Goal: Task Accomplishment & Management: Use online tool/utility

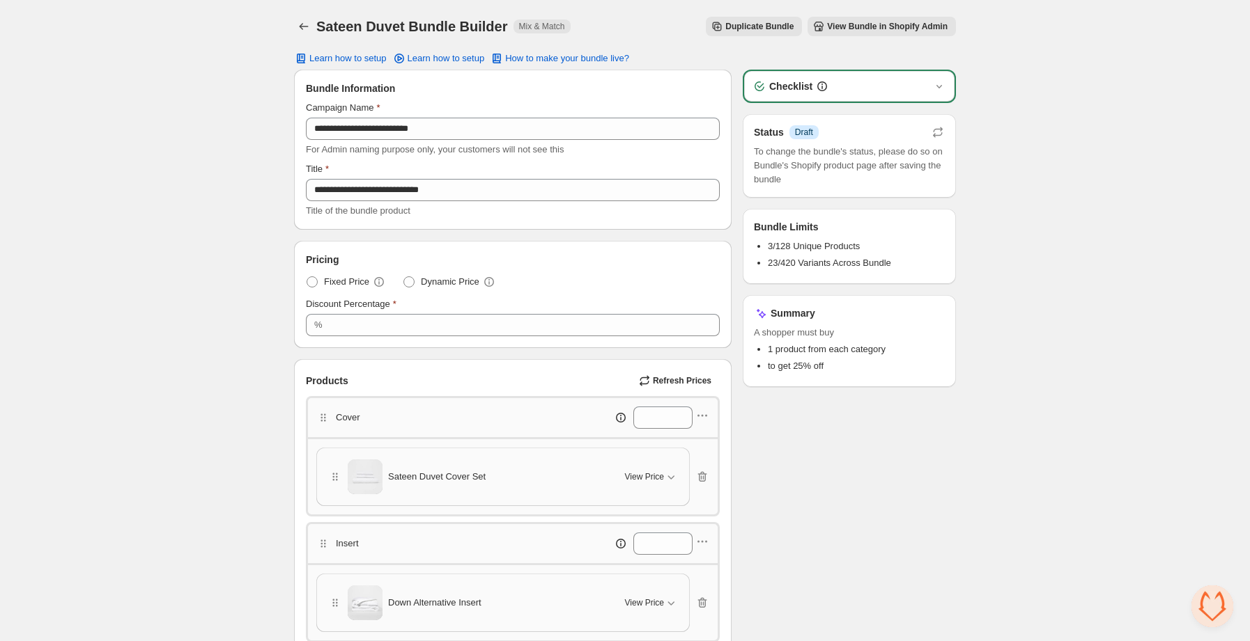
scroll to position [81, 0]
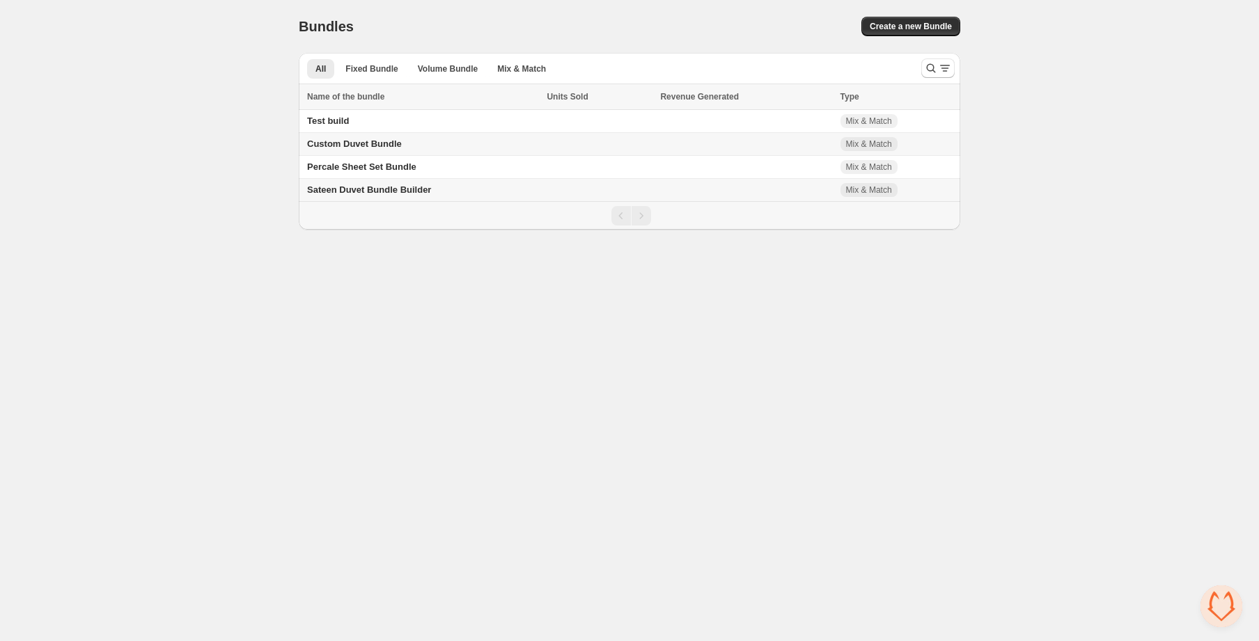
click at [394, 146] on span "Custom Duvet Bundle" at bounding box center [354, 144] width 95 height 10
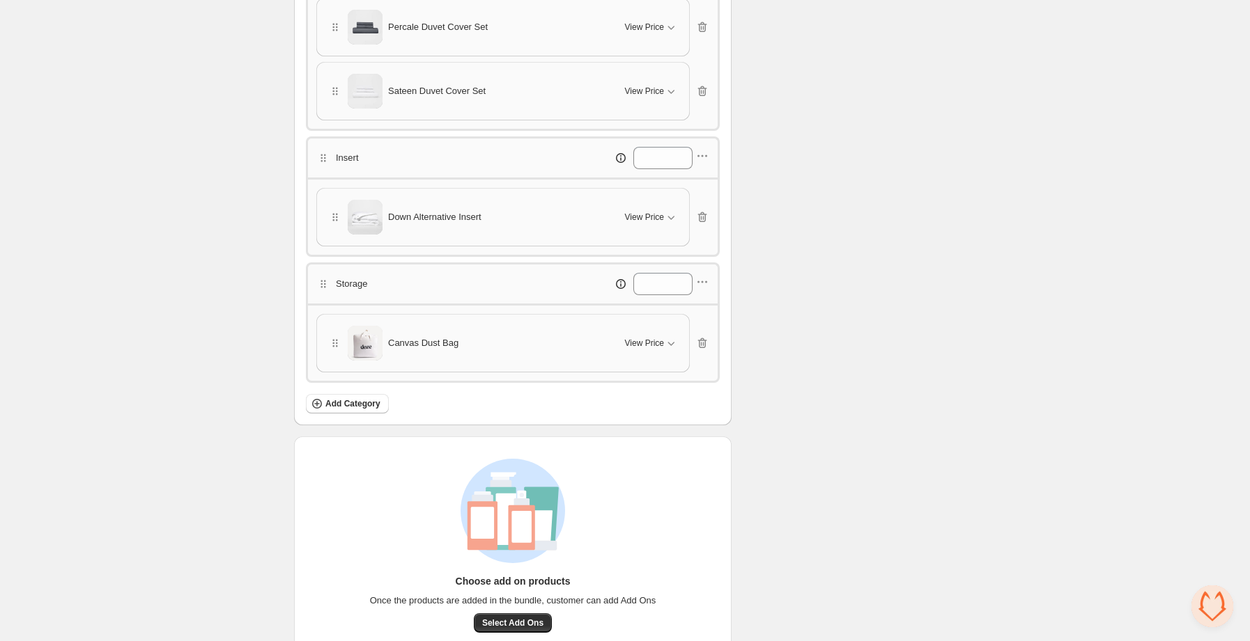
scroll to position [452, 0]
click at [665, 33] on button "View Price" at bounding box center [651, 25] width 70 height 22
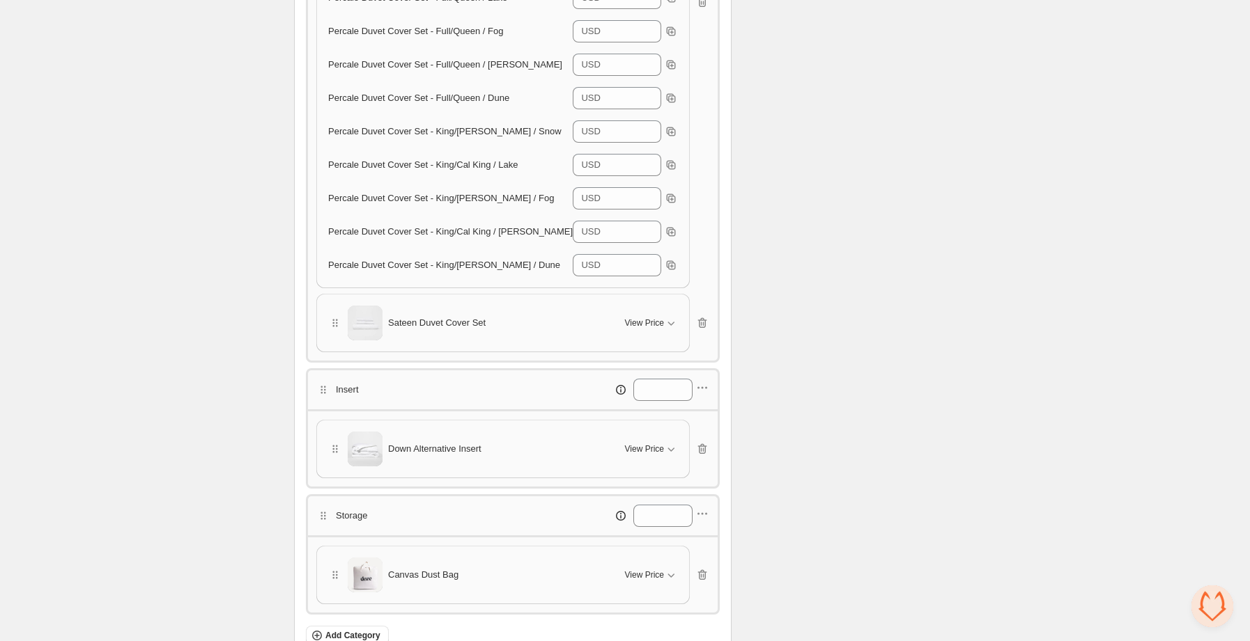
scroll to position [742, 0]
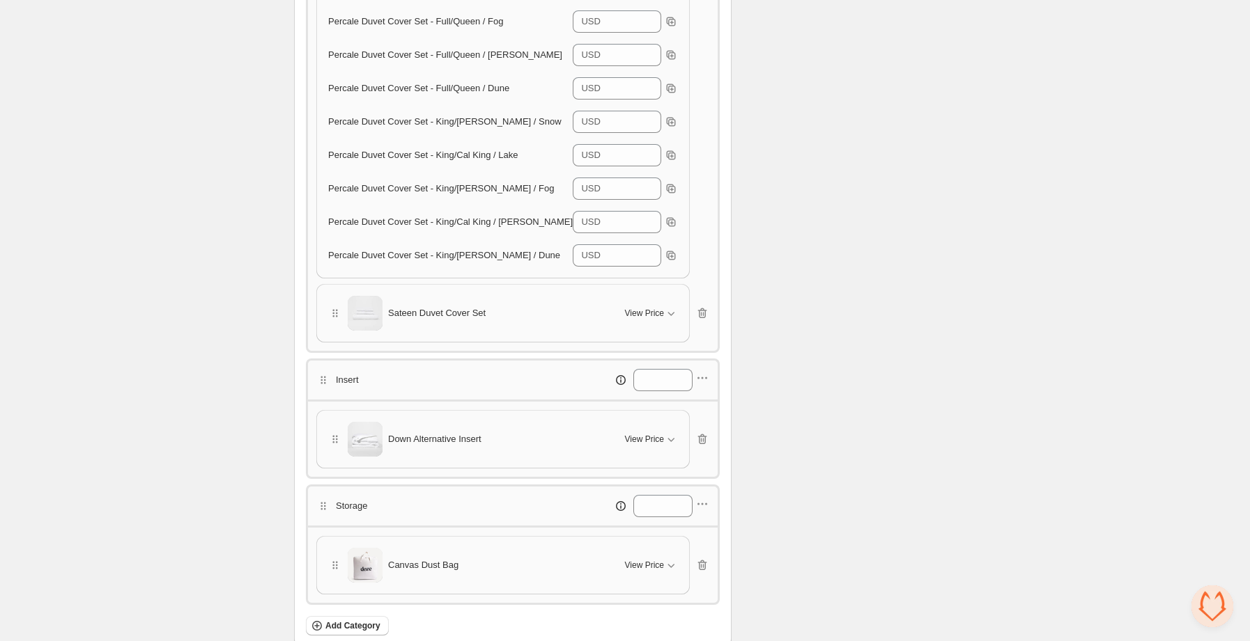
click at [602, 428] on div "Down Alternative Insert" at bounding box center [468, 439] width 280 height 35
click at [662, 437] on span "View Price" at bounding box center [644, 439] width 39 height 11
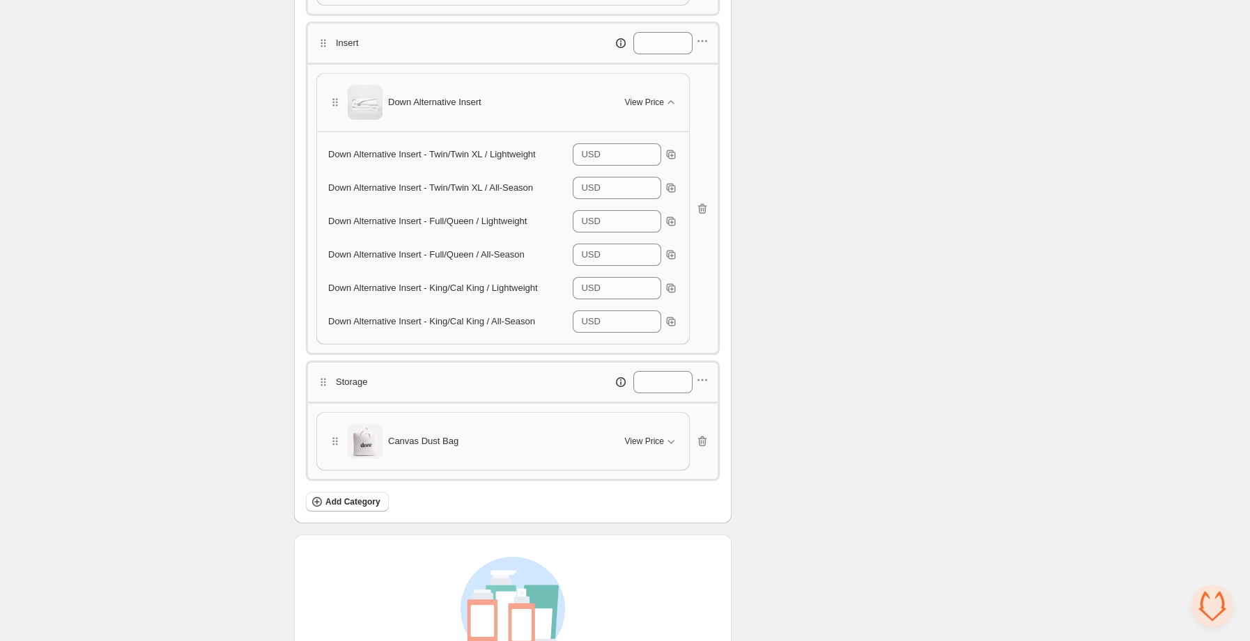
scroll to position [1072, 0]
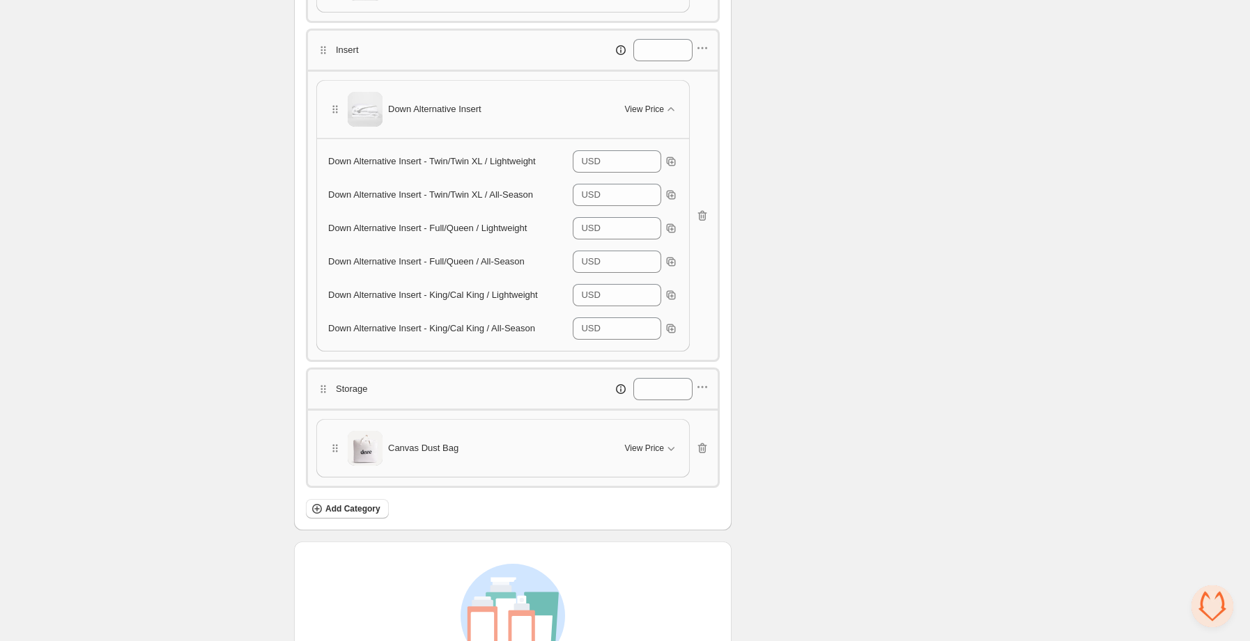
click at [563, 437] on div "Canvas Dust Bag" at bounding box center [468, 448] width 280 height 35
click at [650, 445] on span "View Price" at bounding box center [644, 448] width 39 height 11
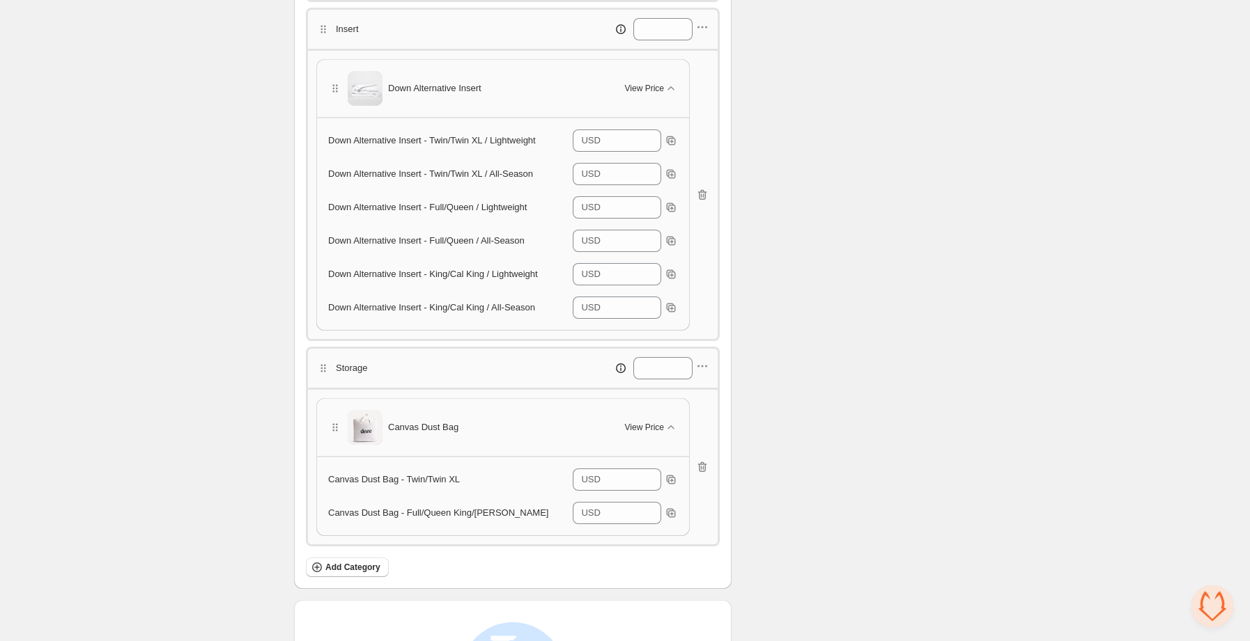
scroll to position [1300, 0]
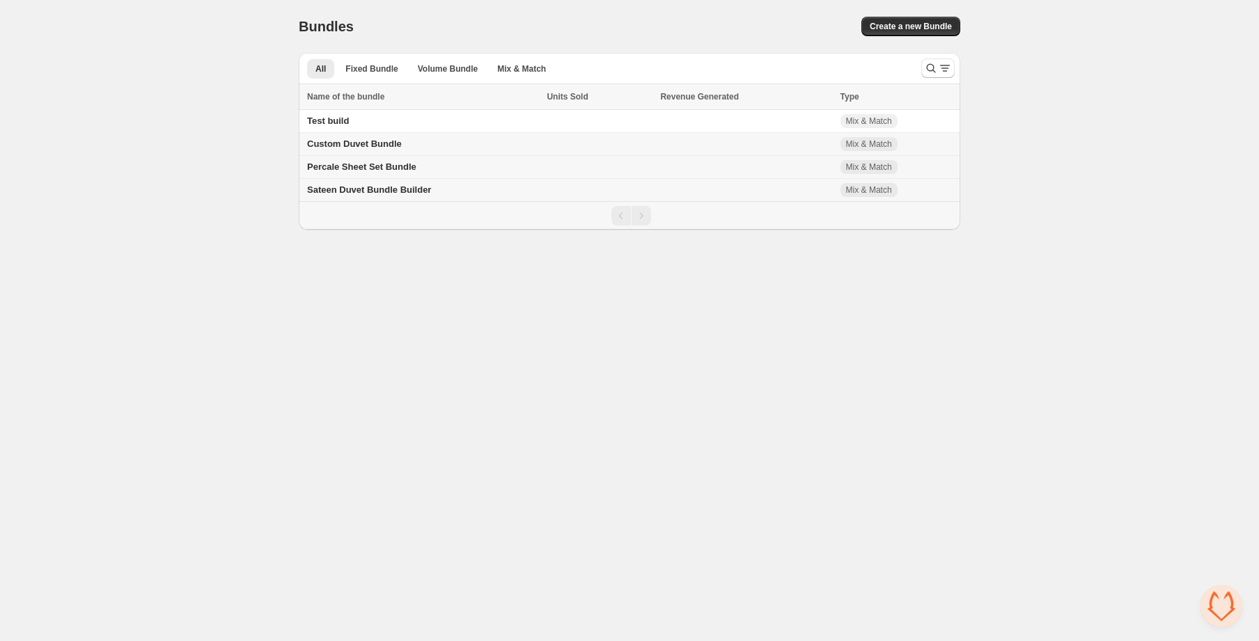
click at [381, 165] on span "Percale Sheet Set Bundle" at bounding box center [361, 167] width 109 height 10
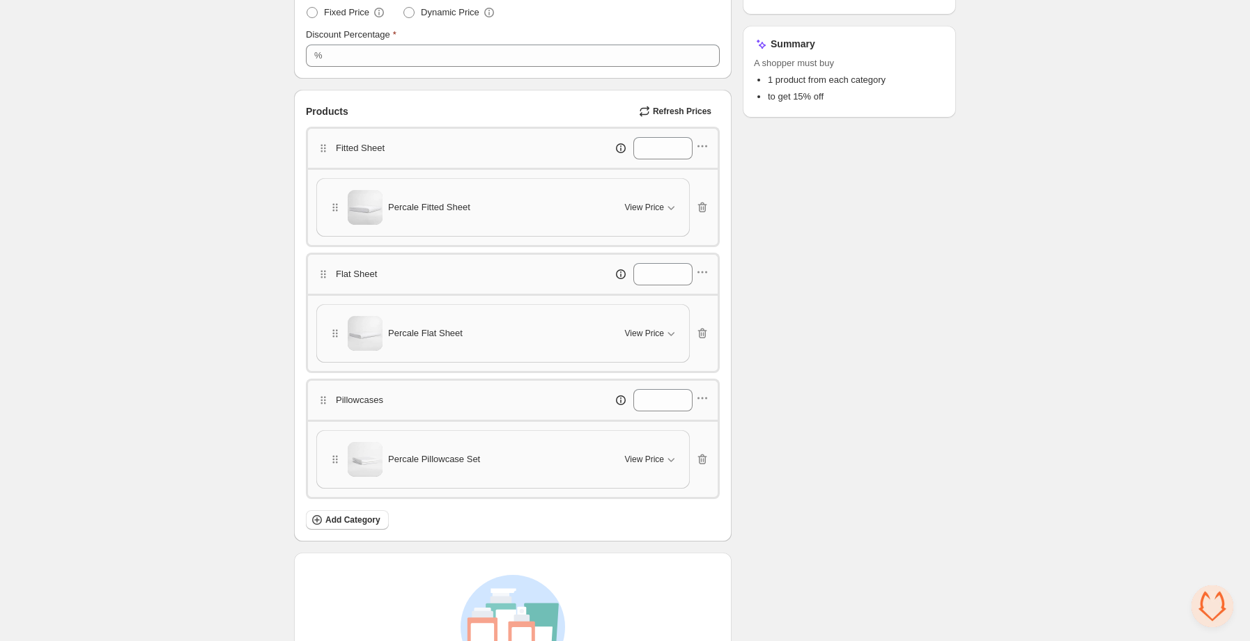
scroll to position [271, 0]
click at [646, 217] on button "View Price" at bounding box center [651, 206] width 70 height 22
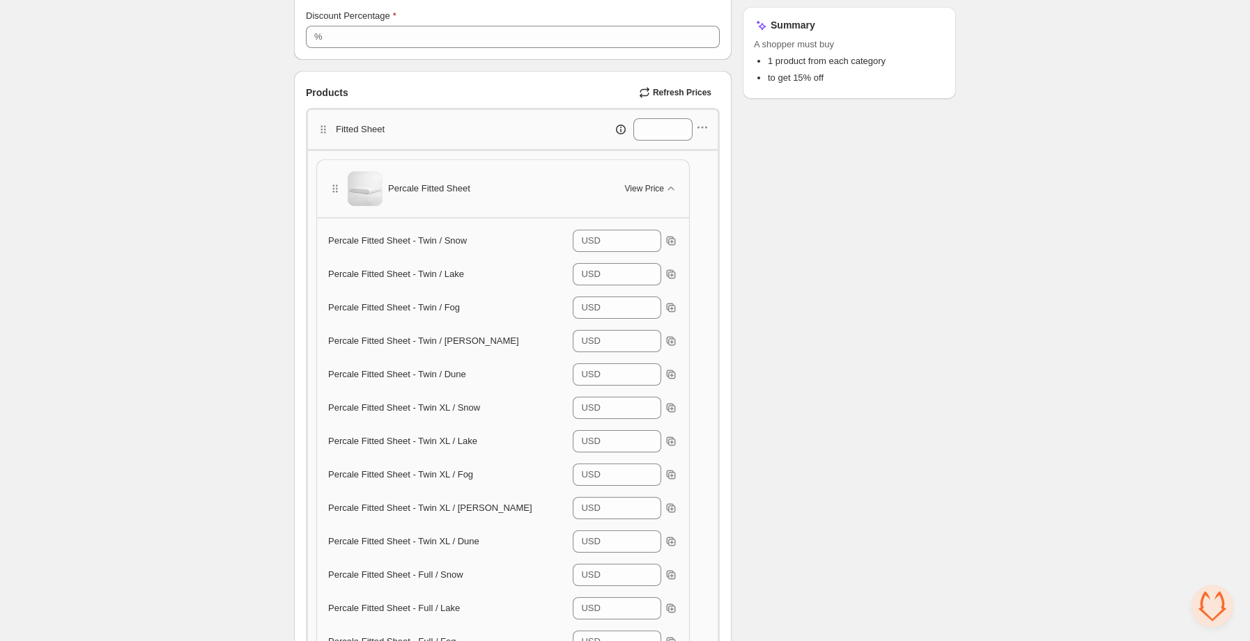
scroll to position [286, 0]
click at [654, 189] on span "View Price" at bounding box center [644, 190] width 39 height 11
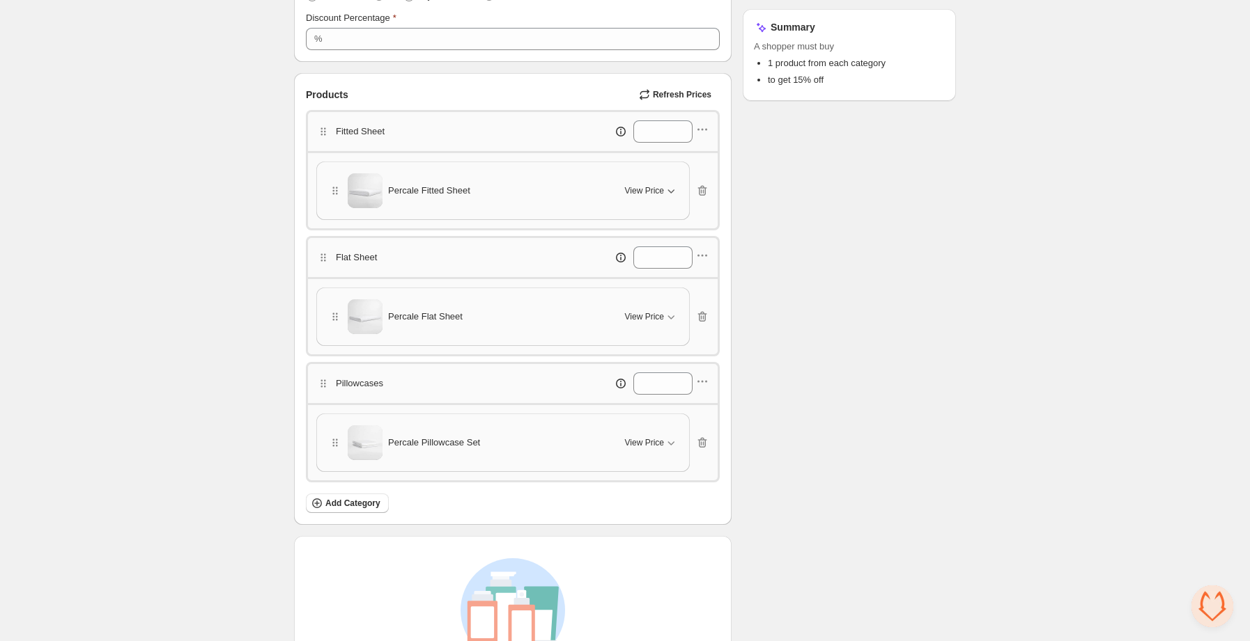
click at [654, 189] on span "View Price" at bounding box center [644, 190] width 39 height 11
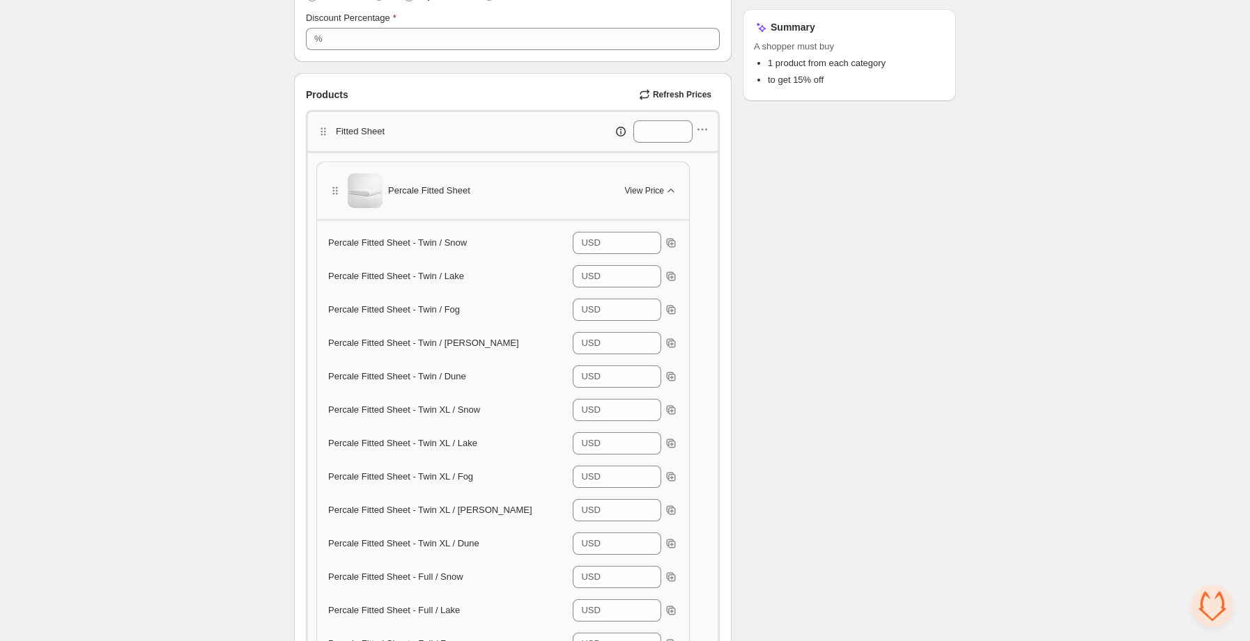
click at [654, 189] on span "View Price" at bounding box center [644, 190] width 39 height 11
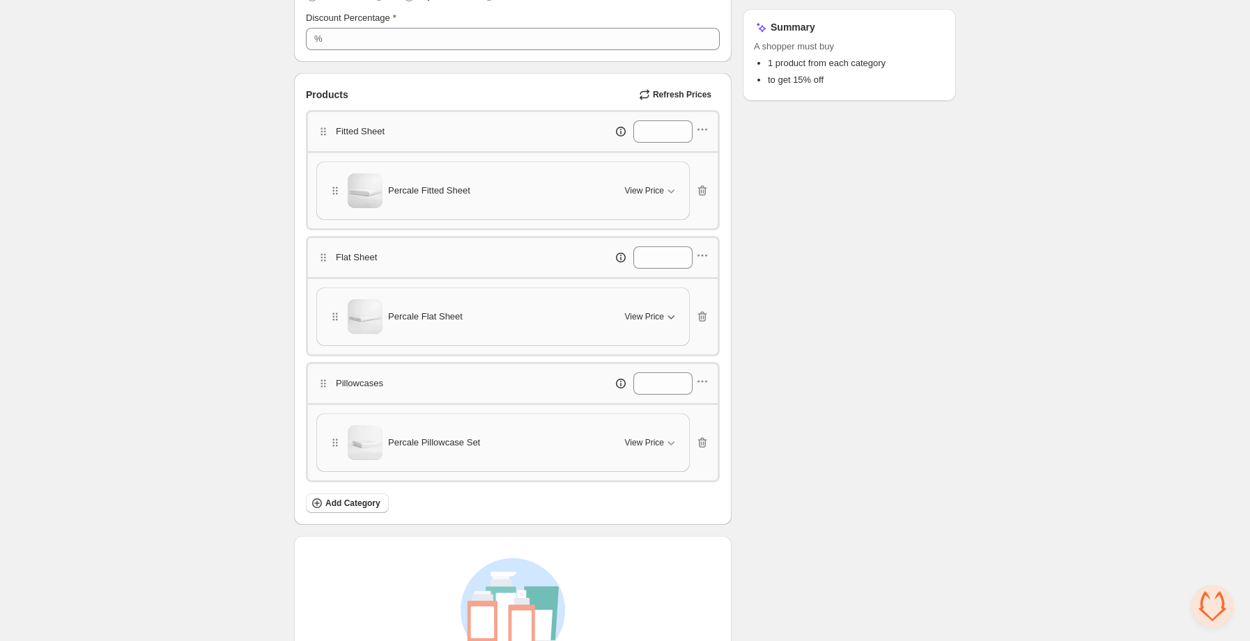
click at [646, 319] on span "View Price" at bounding box center [644, 316] width 39 height 11
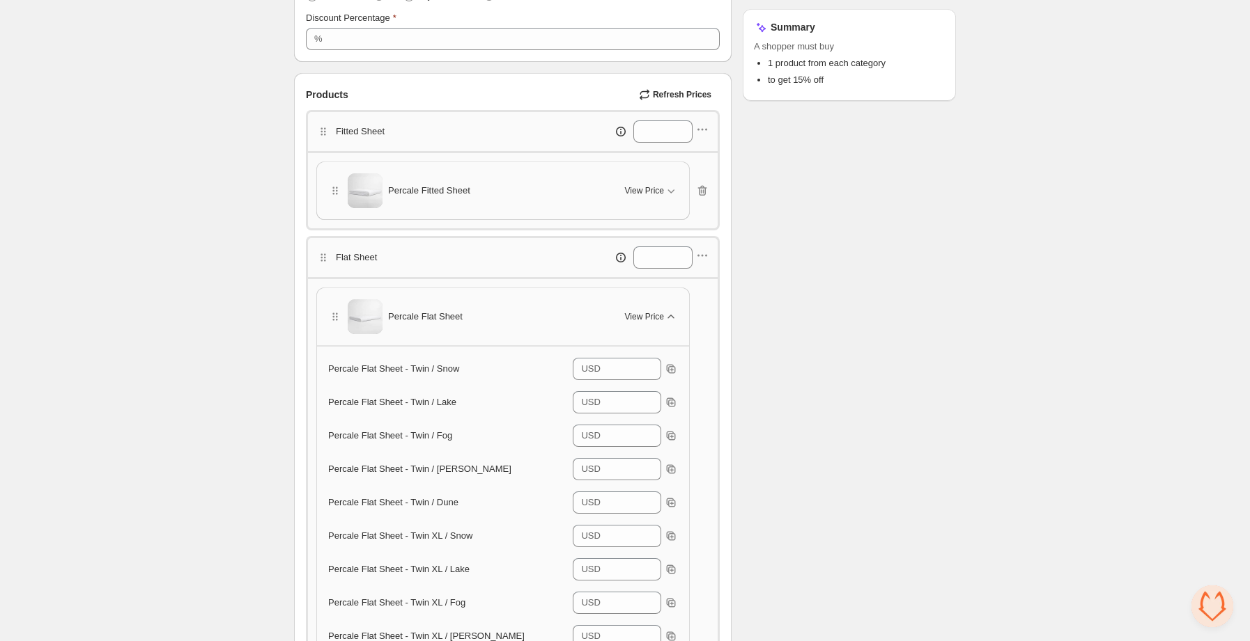
click at [646, 317] on span "View Price" at bounding box center [644, 316] width 39 height 11
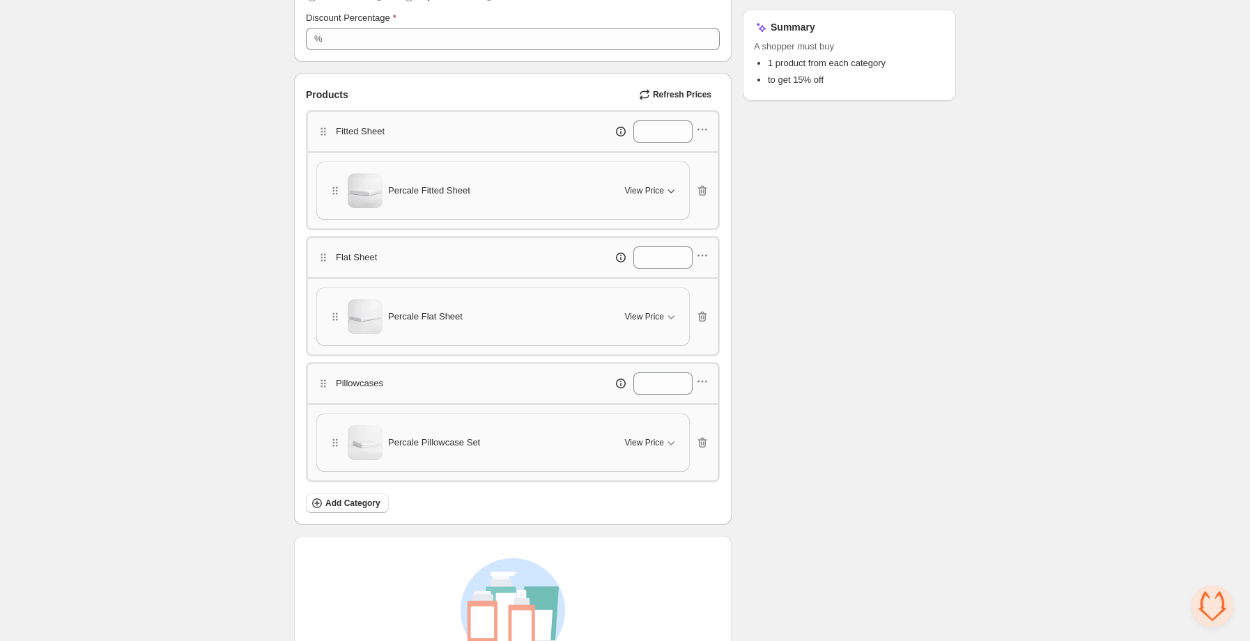
click at [653, 189] on span "View Price" at bounding box center [644, 190] width 39 height 11
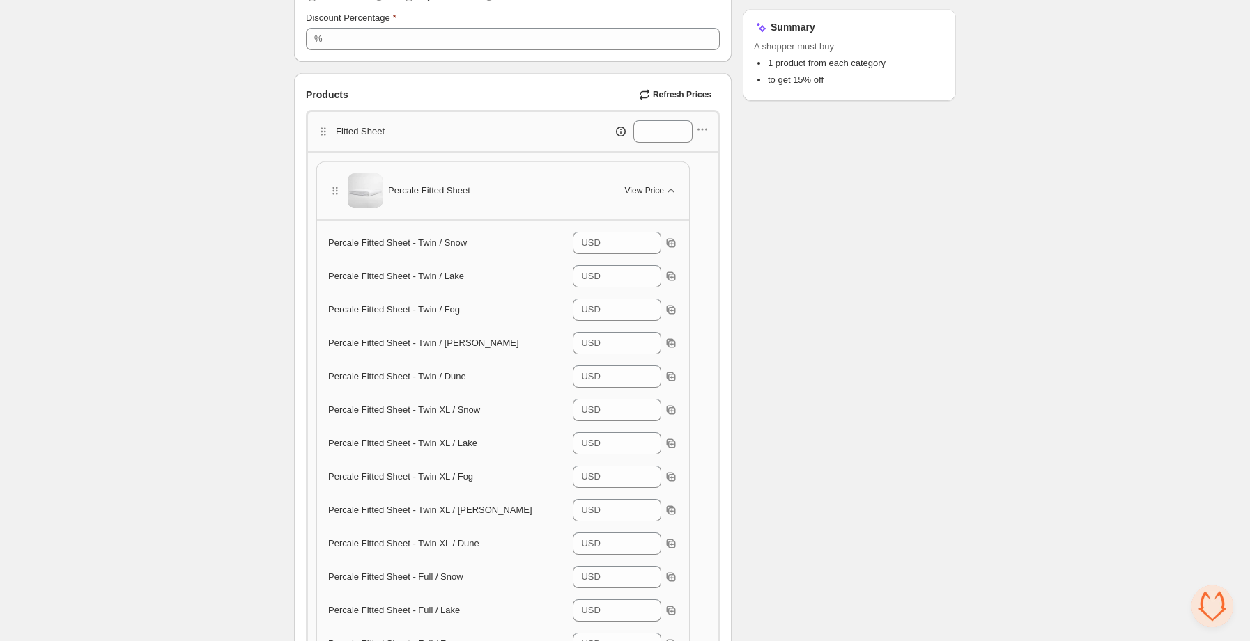
click at [653, 190] on span "View Price" at bounding box center [644, 190] width 39 height 11
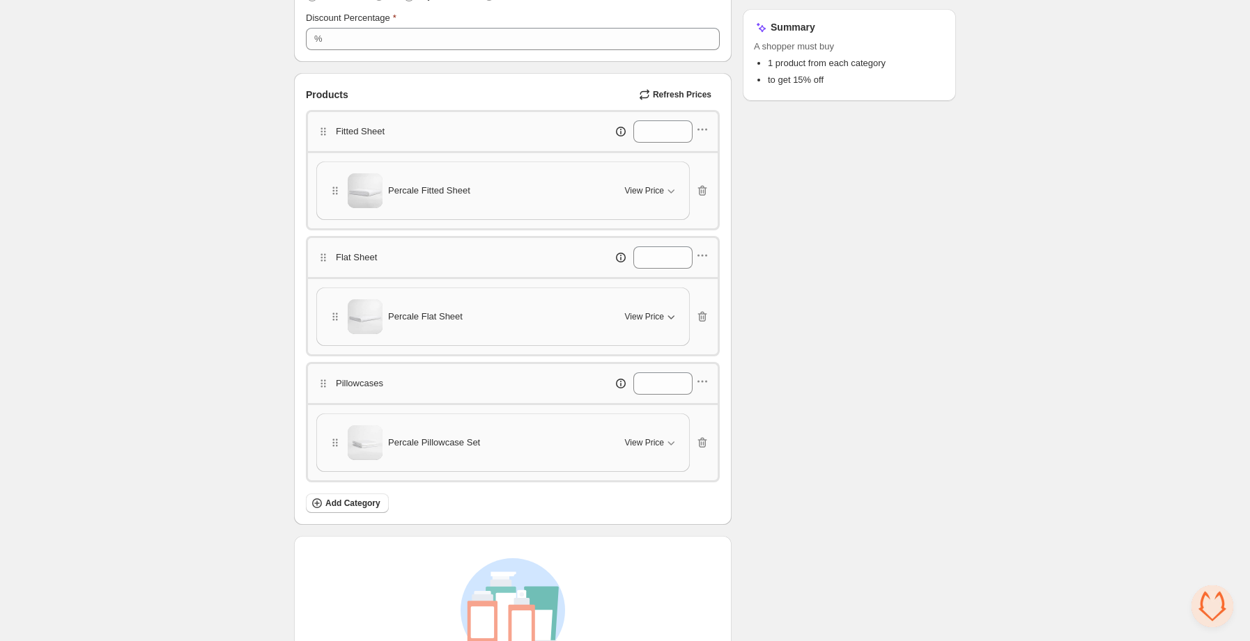
click at [646, 322] on span "View Price" at bounding box center [644, 316] width 39 height 11
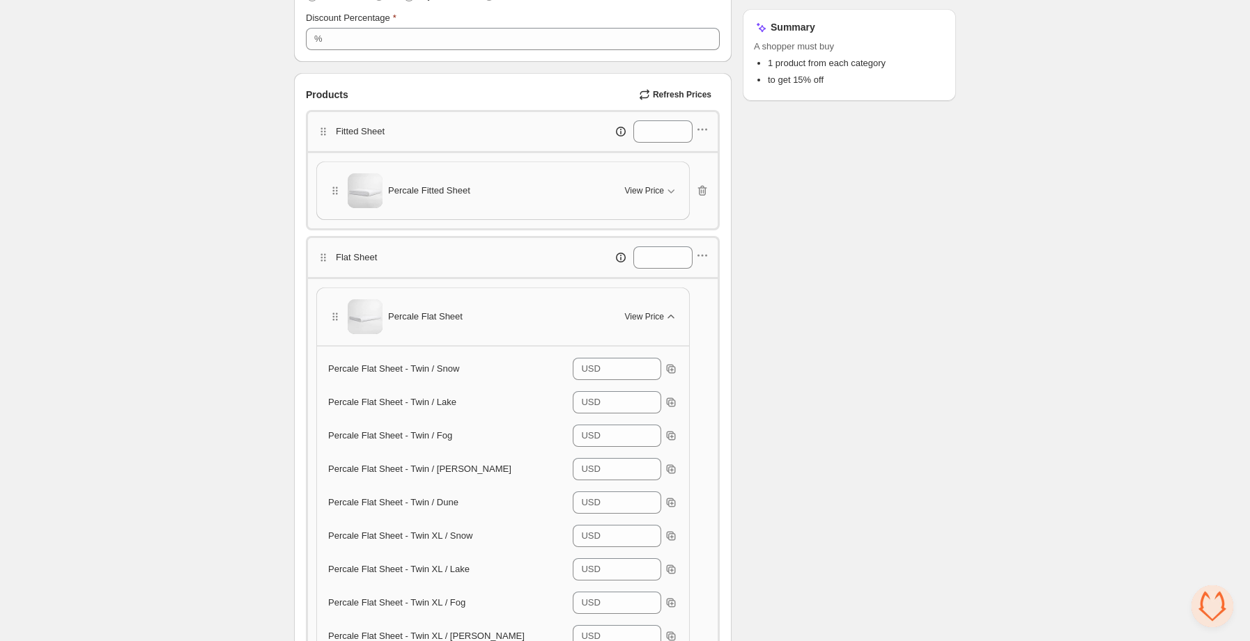
click at [646, 322] on span "View Price" at bounding box center [644, 316] width 39 height 11
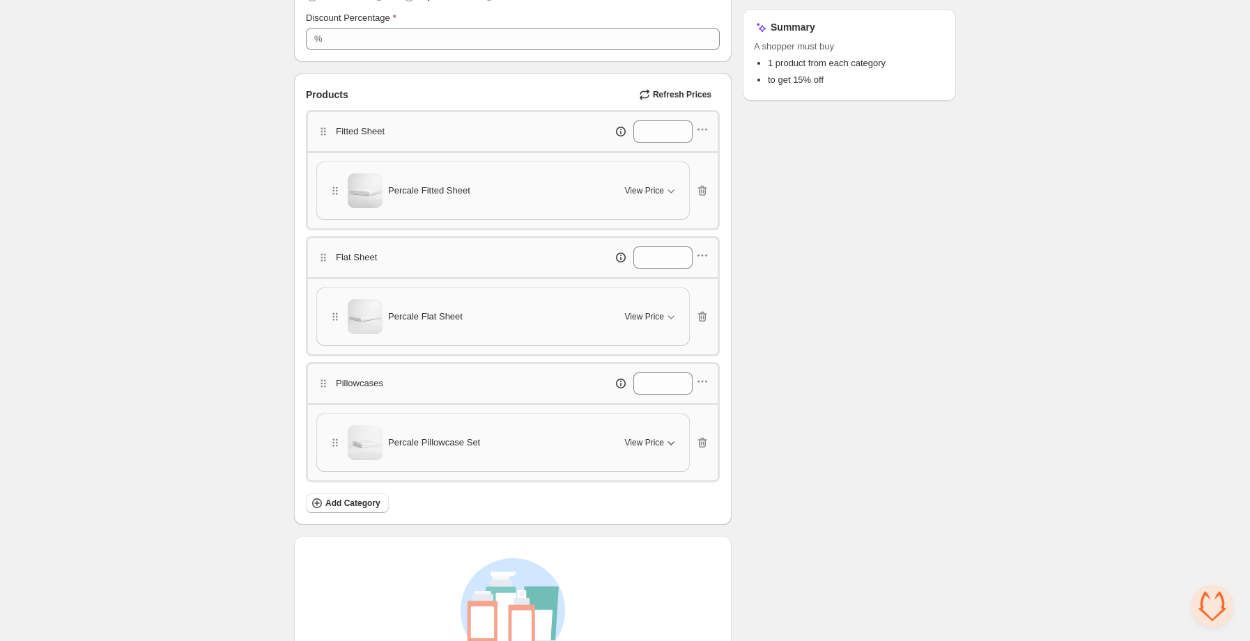
click at [649, 444] on span "View Price" at bounding box center [644, 442] width 39 height 11
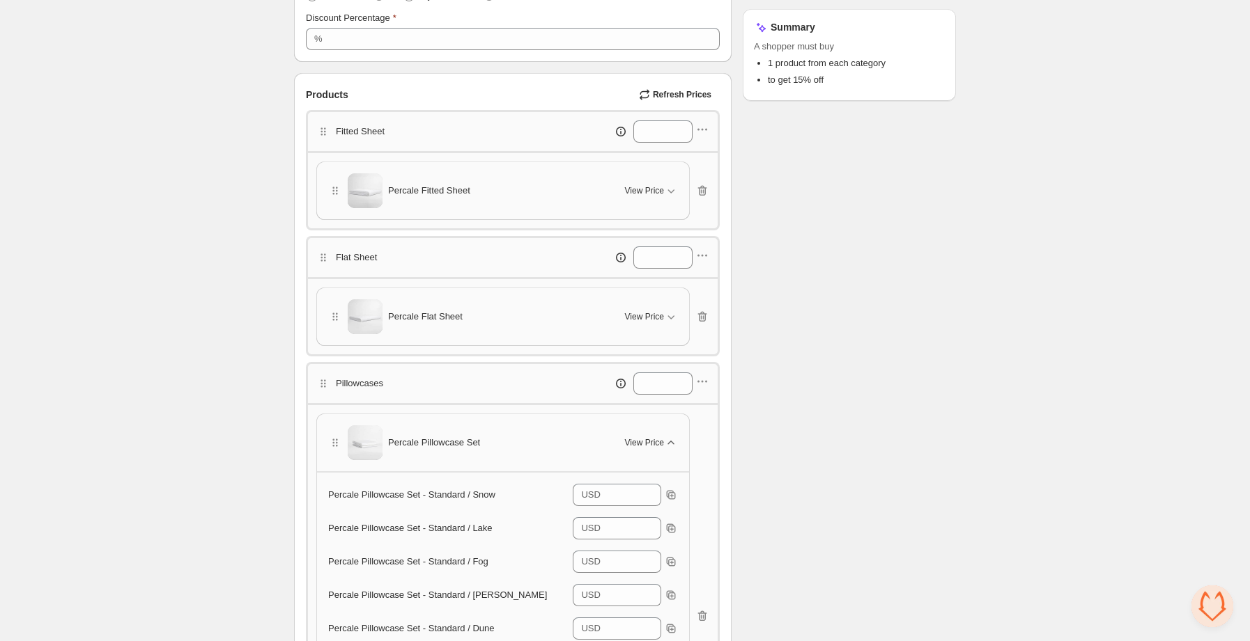
click at [649, 444] on span "View Price" at bounding box center [644, 442] width 39 height 11
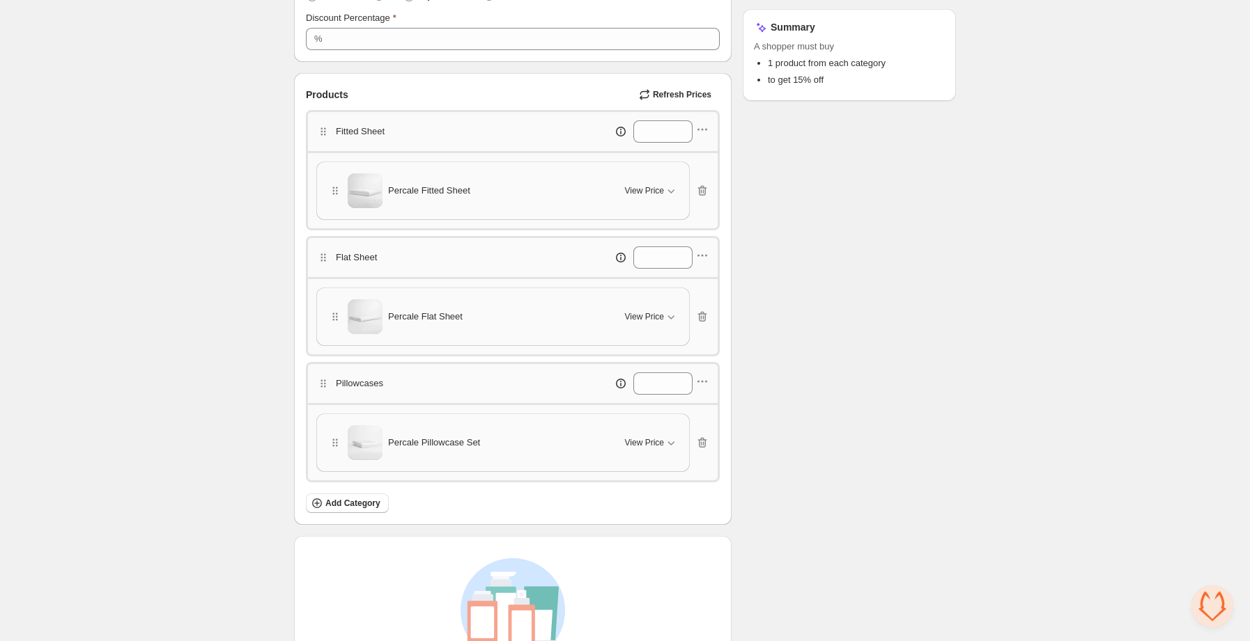
scroll to position [0, 0]
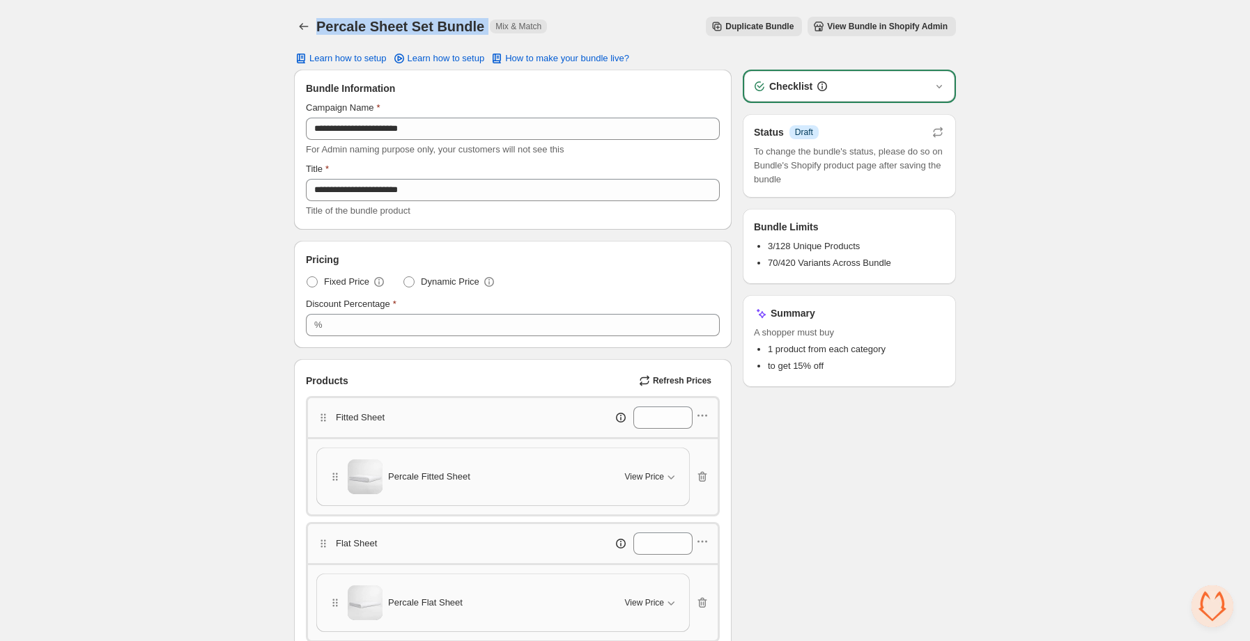
drag, startPoint x: 316, startPoint y: 24, endPoint x: 483, endPoint y: 21, distance: 166.5
click at [483, 21] on div "Percale Sheet Set Bundle Mix & Match" at bounding box center [431, 27] width 231 height 20
copy h1 "Percale Sheet Set Bundle"
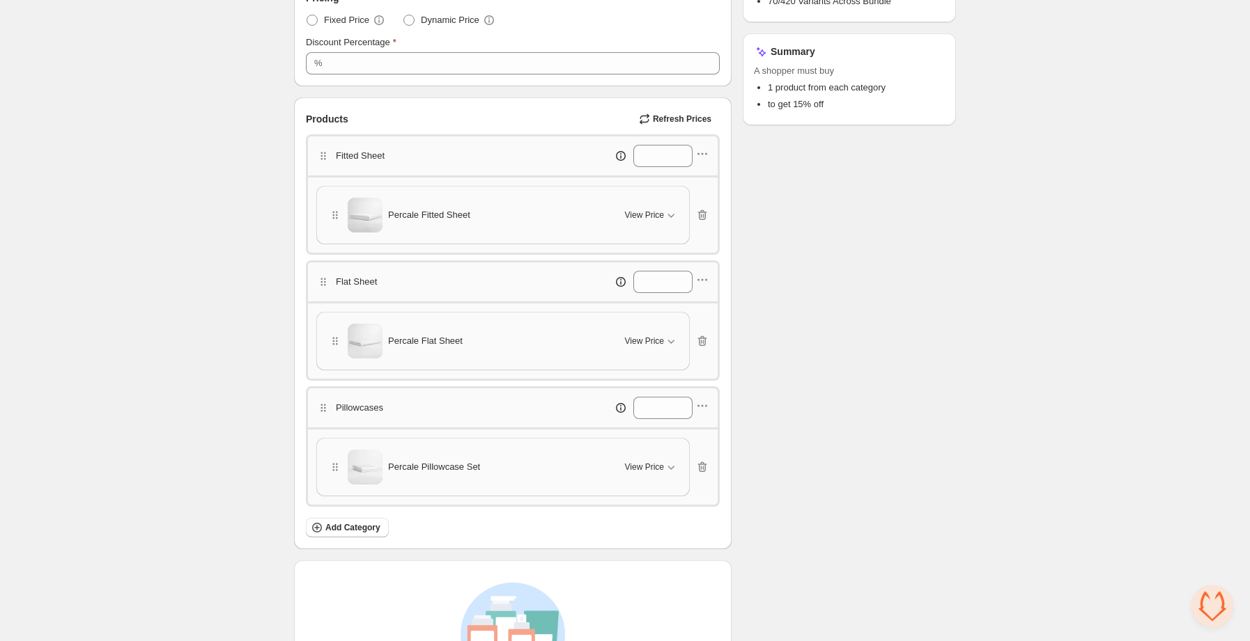
scroll to position [270, 0]
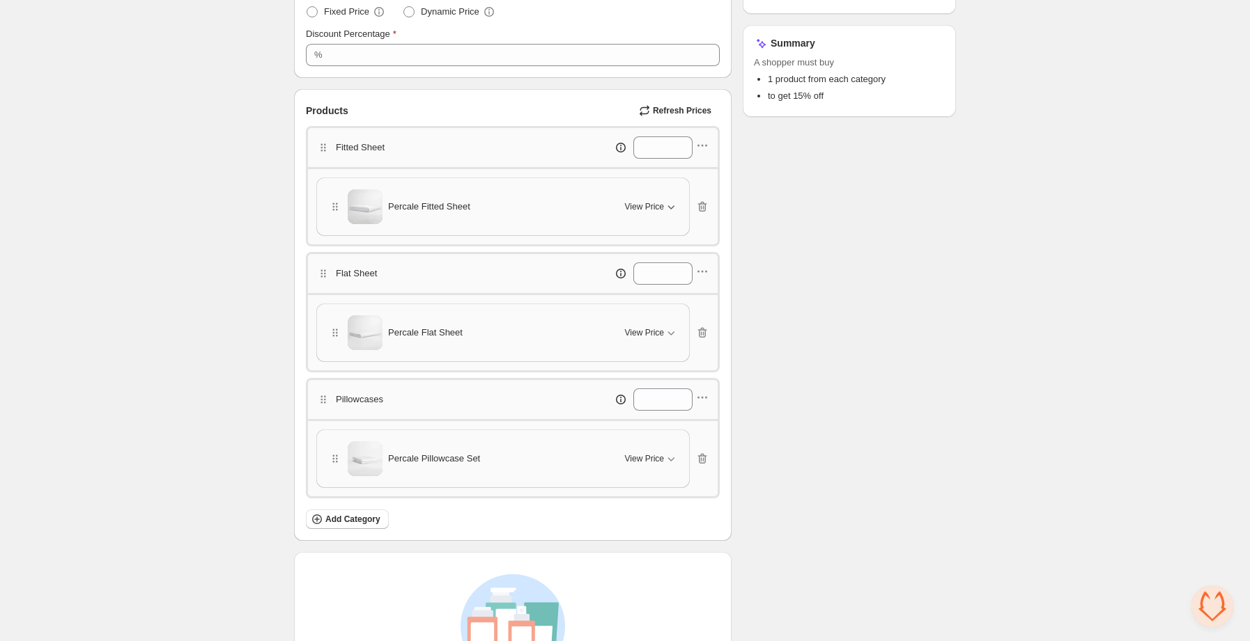
click at [630, 212] on div "View Price" at bounding box center [651, 207] width 53 height 14
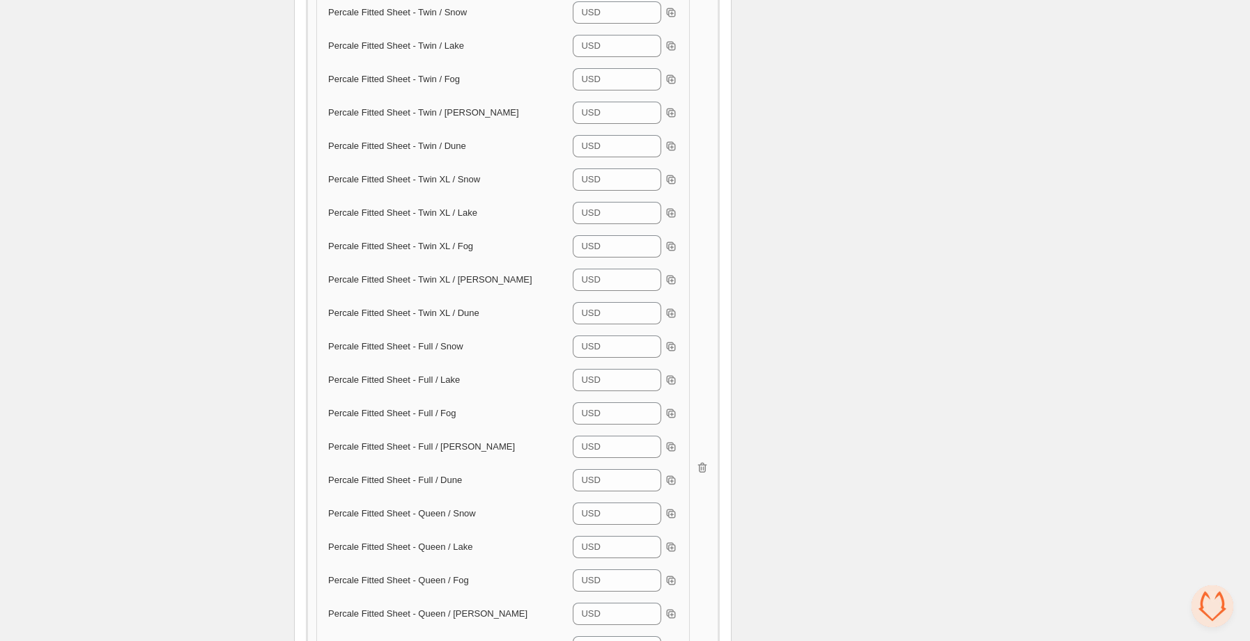
scroll to position [518, 0]
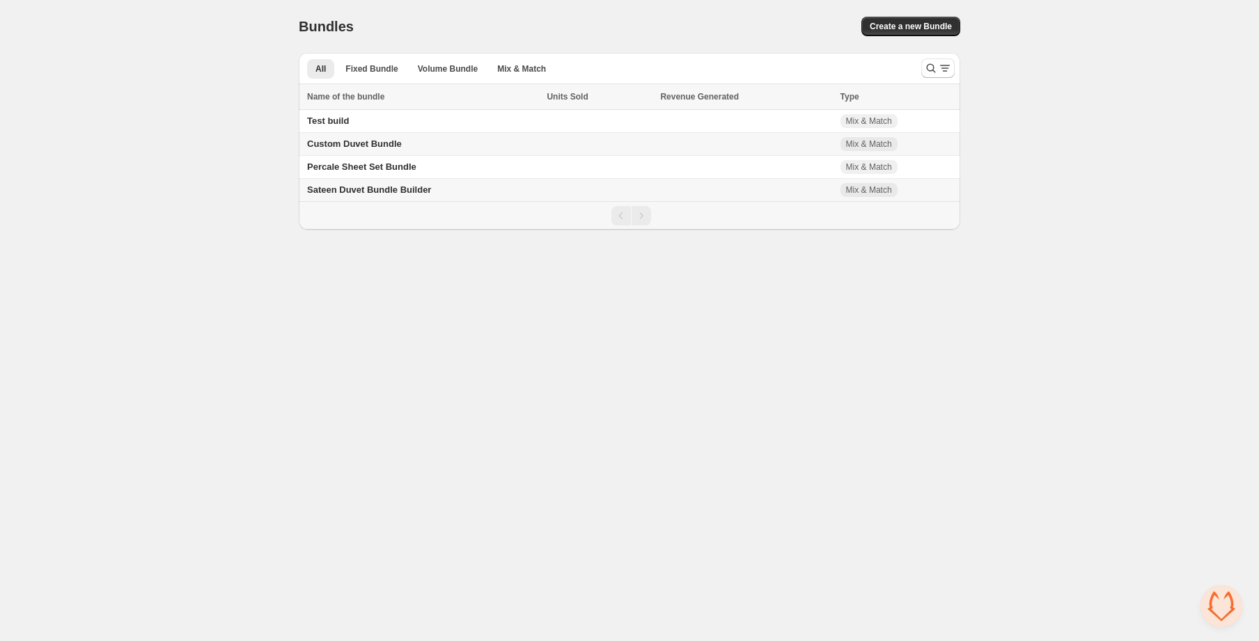
click at [389, 190] on span "Sateen Duvet Bundle Builder" at bounding box center [369, 190] width 124 height 10
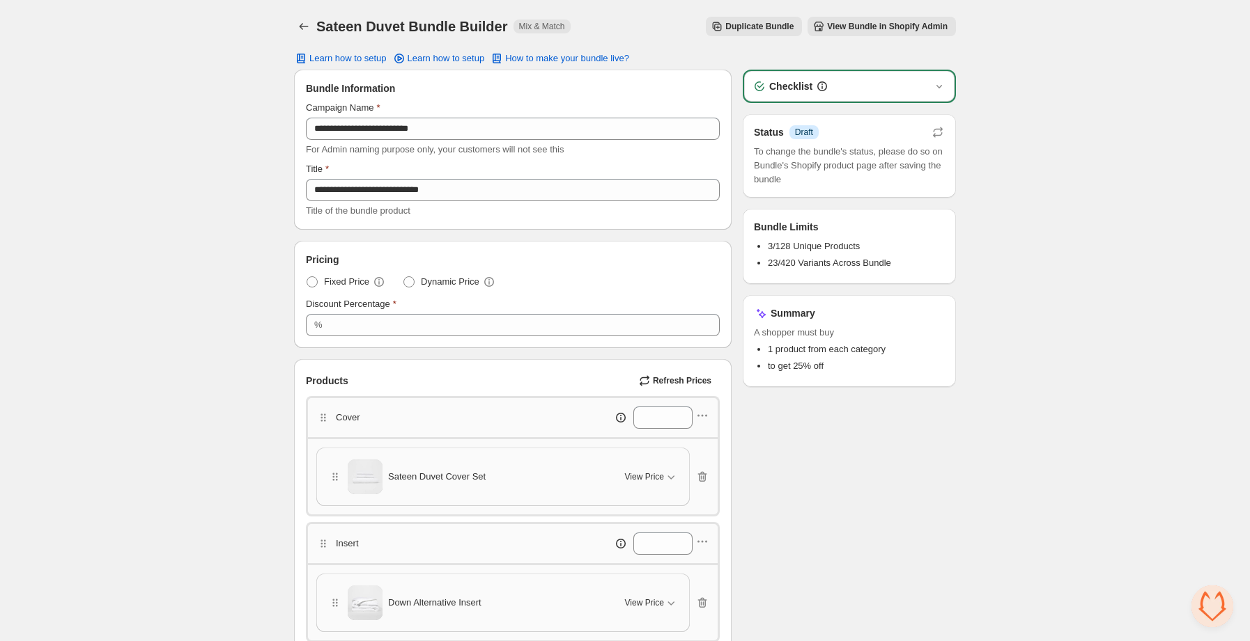
click at [871, 26] on span "View Bundle in Shopify Admin" at bounding box center [887, 26] width 120 height 11
click at [507, 467] on div "Sateen Duvet Cover Set" at bounding box center [468, 477] width 280 height 35
click at [653, 476] on span "View Price" at bounding box center [644, 477] width 39 height 11
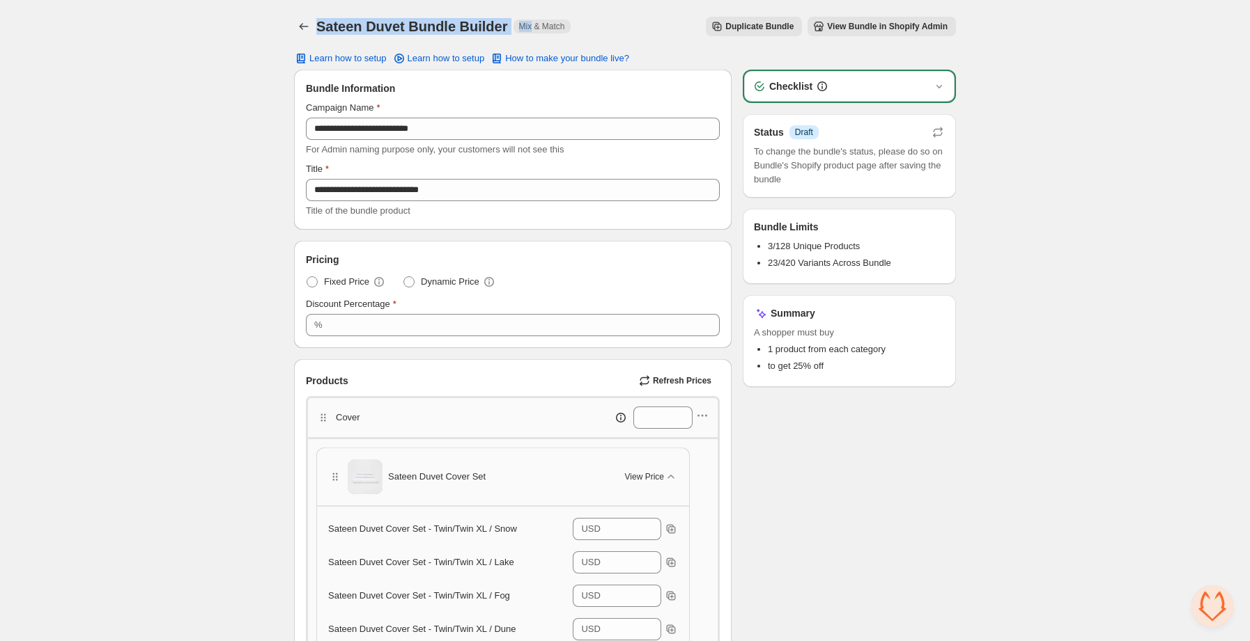
drag, startPoint x: 318, startPoint y: 26, endPoint x: 526, endPoint y: 1, distance: 209.7
click at [526, 1] on div "Sateen Duvet Bundle Builder. This page is ready Sateen Duvet Bundle Builder Mix…" at bounding box center [625, 26] width 662 height 53
click at [504, 25] on div "Sateen Duvet Bundle Builder Mix & Match" at bounding box center [443, 27] width 254 height 20
copy h1 "Sateen Duvet Bundle Builder"
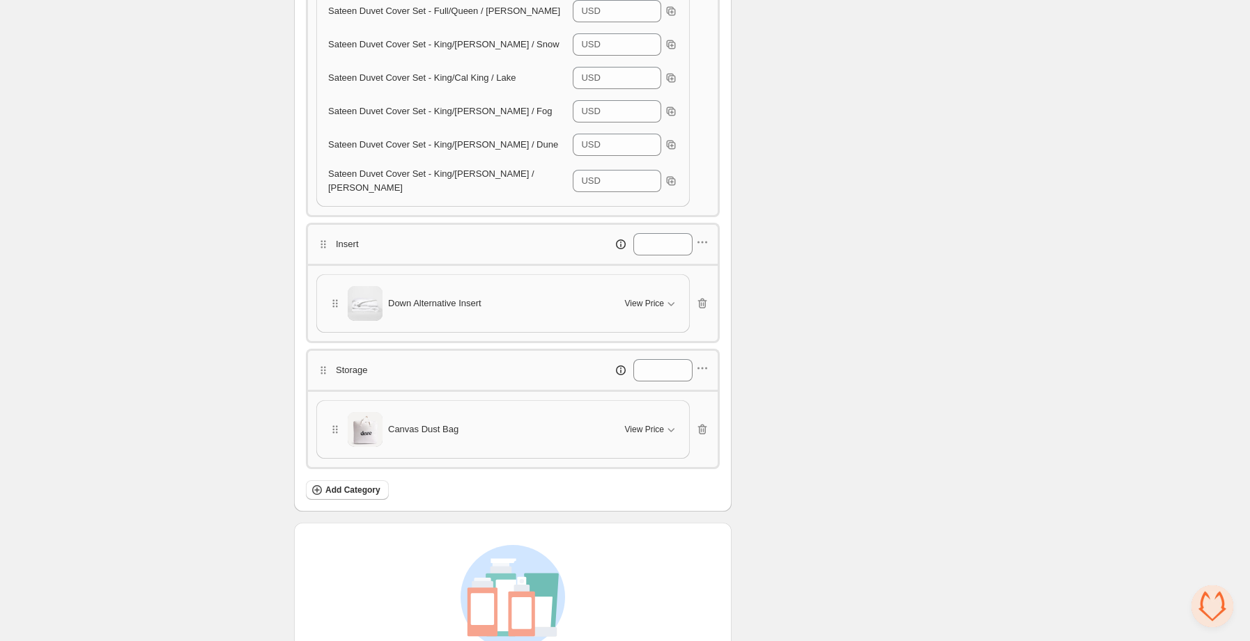
scroll to position [820, 0]
click at [582, 296] on div "Down Alternative Insert" at bounding box center [468, 303] width 280 height 35
click at [645, 297] on span "View Price" at bounding box center [644, 302] width 39 height 11
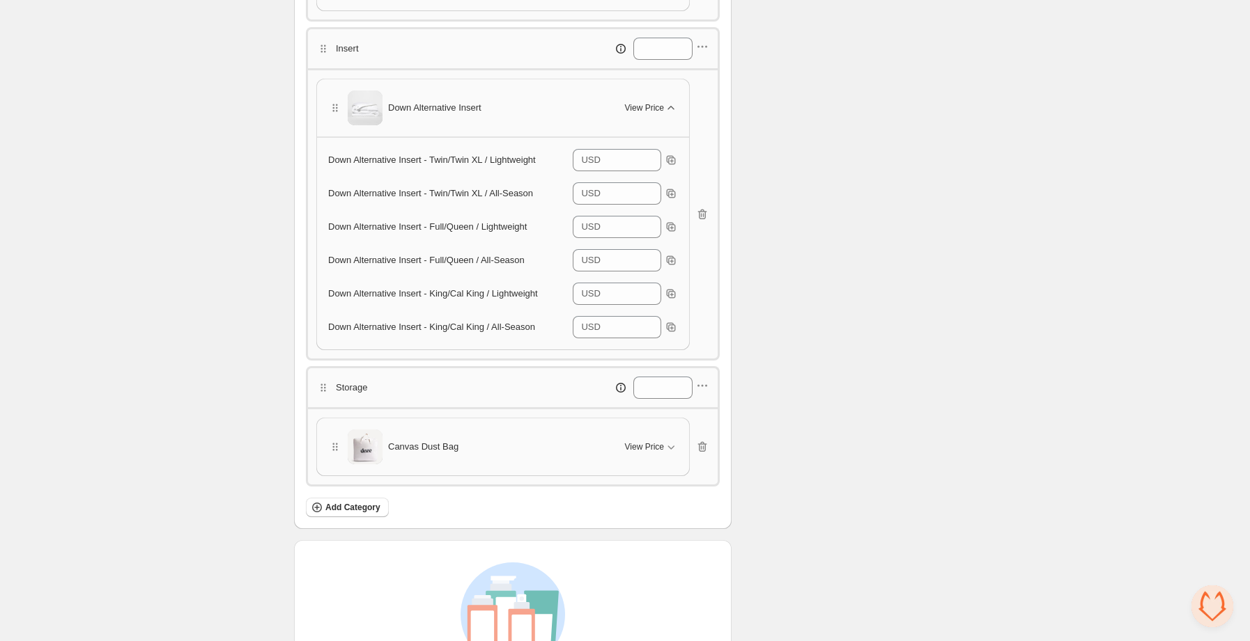
scroll to position [1017, 0]
click at [641, 421] on div "Canvas Dust Bag View Price" at bounding box center [503, 445] width 372 height 57
click at [651, 441] on span "View Price" at bounding box center [644, 444] width 39 height 11
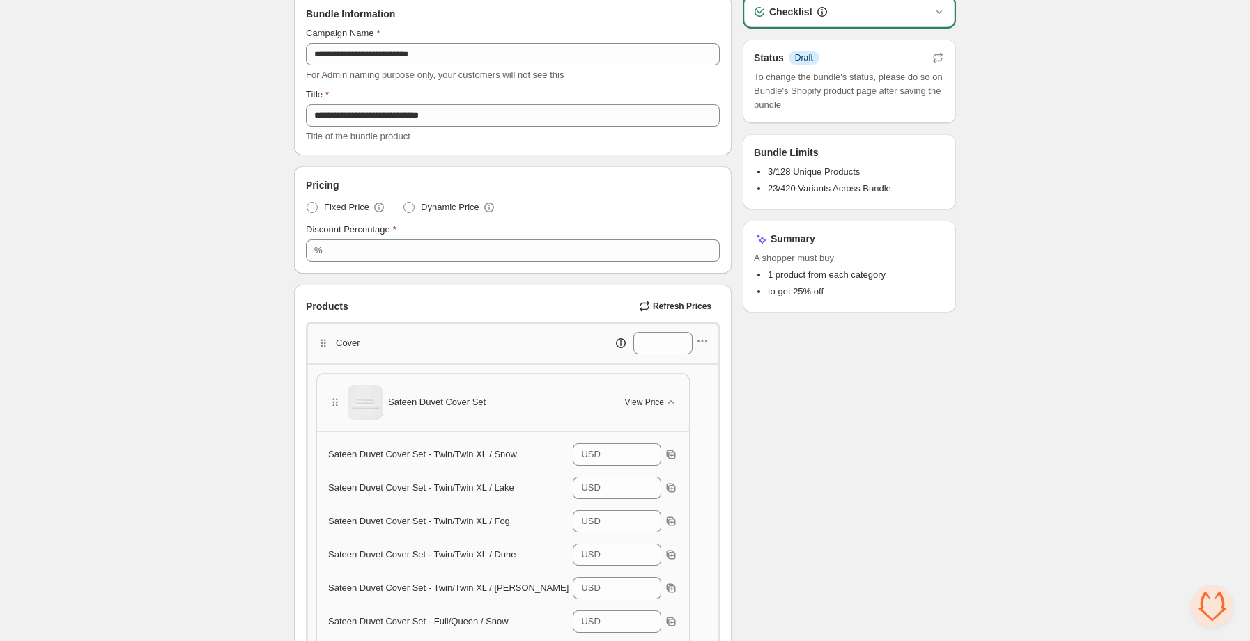
scroll to position [0, 0]
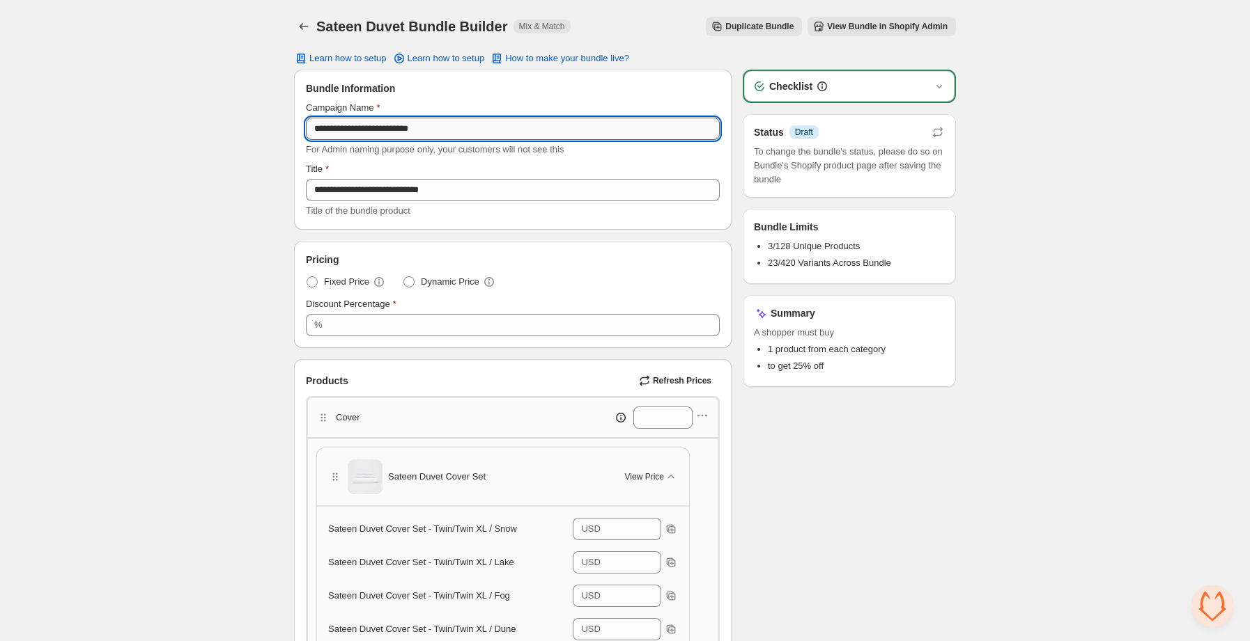
click at [511, 122] on input "**********" at bounding box center [513, 129] width 414 height 22
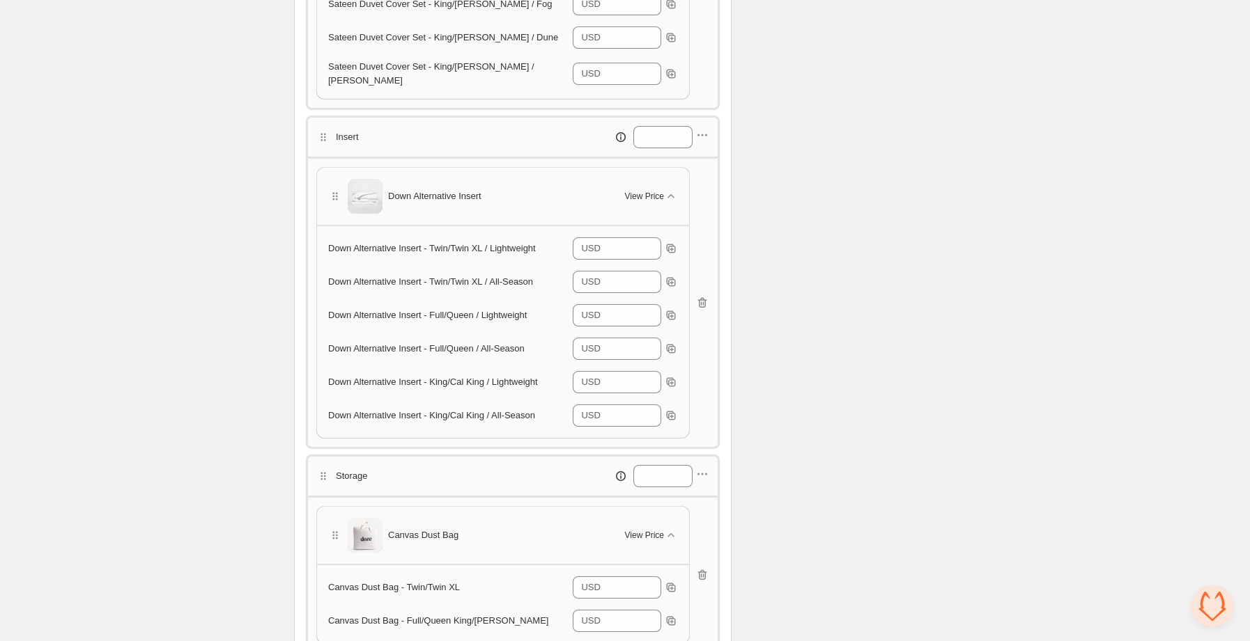
scroll to position [898, 0]
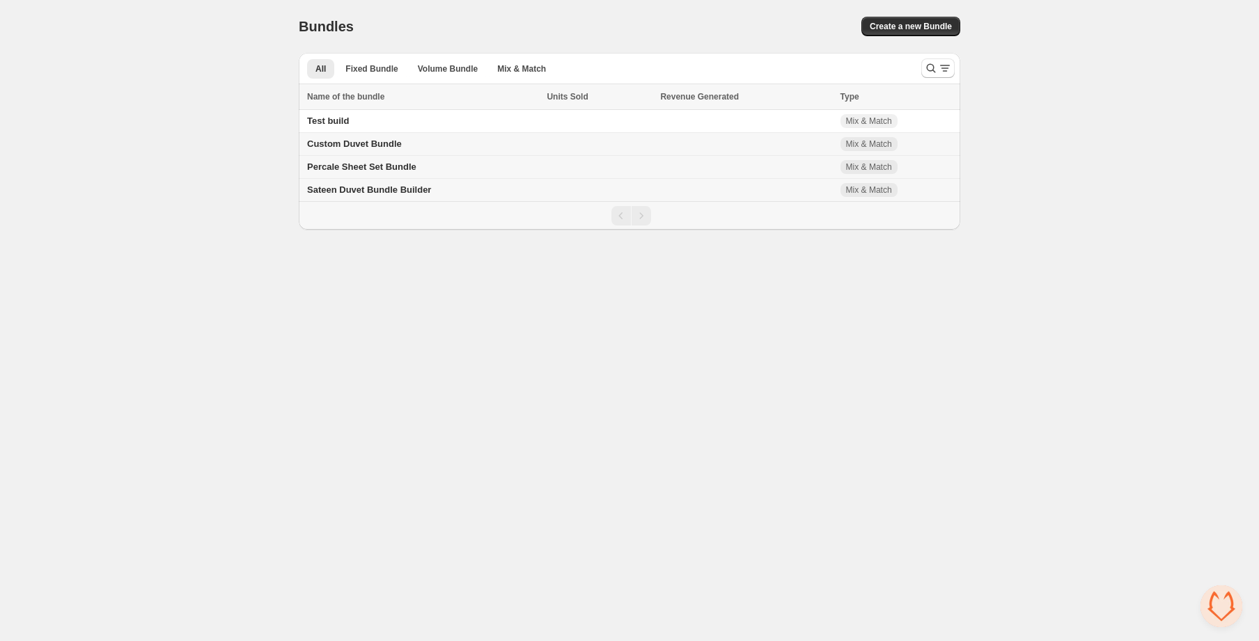
click at [382, 165] on span "Percale Sheet Set Bundle" at bounding box center [361, 167] width 109 height 10
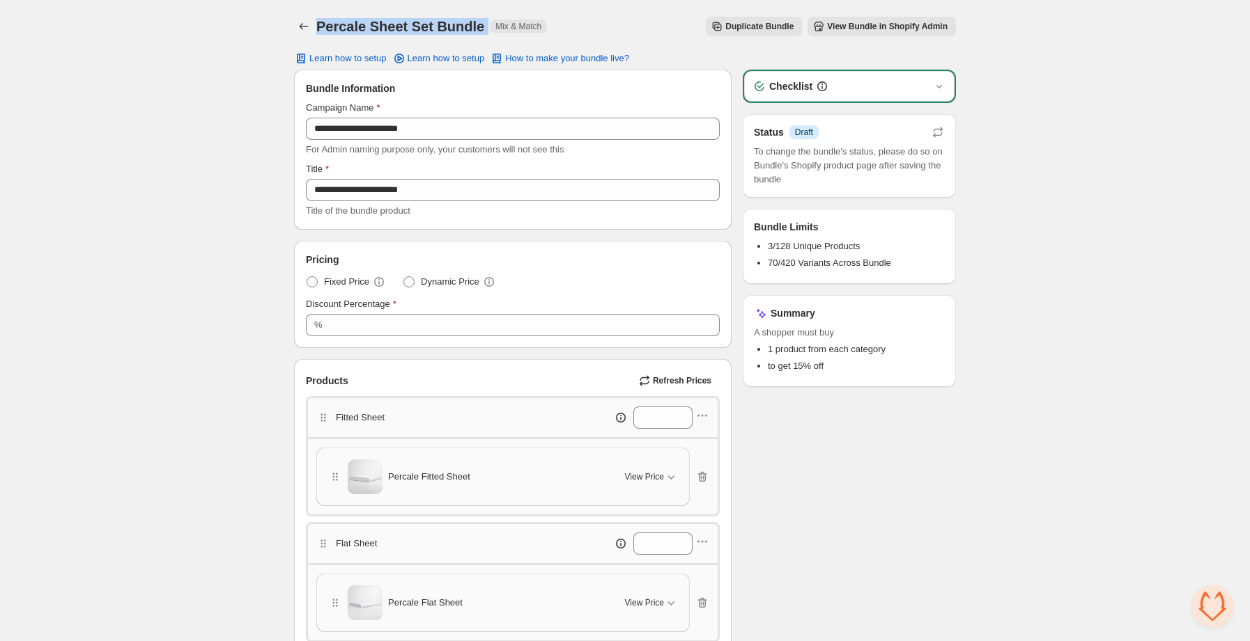
drag, startPoint x: 317, startPoint y: 25, endPoint x: 483, endPoint y: 24, distance: 165.8
click at [483, 24] on div "Percale Sheet Set Bundle Mix & Match" at bounding box center [431, 27] width 231 height 20
copy h1 "Percale Sheet Set Bundle"
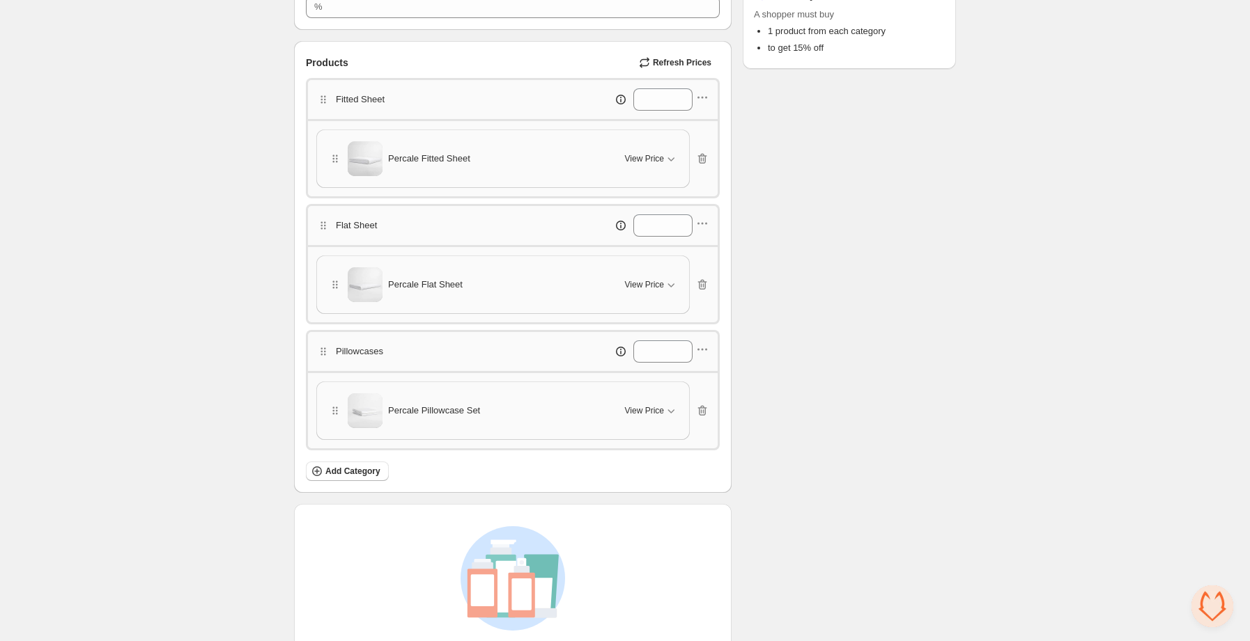
scroll to position [327, 0]
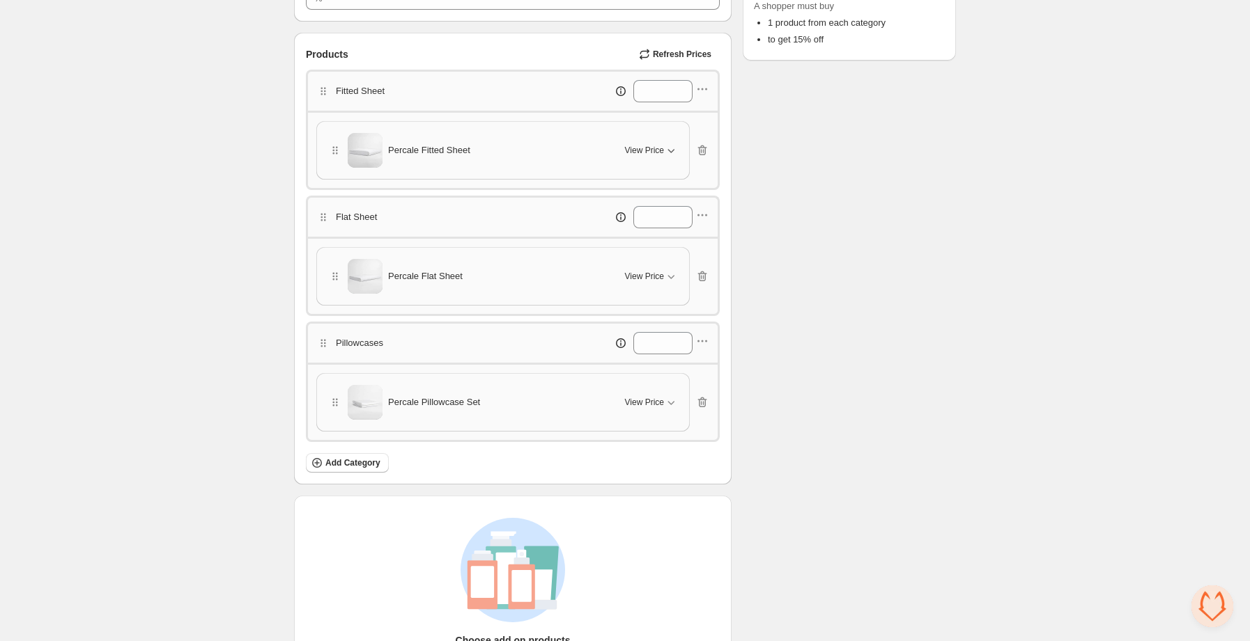
click at [655, 151] on span "View Price" at bounding box center [644, 150] width 39 height 11
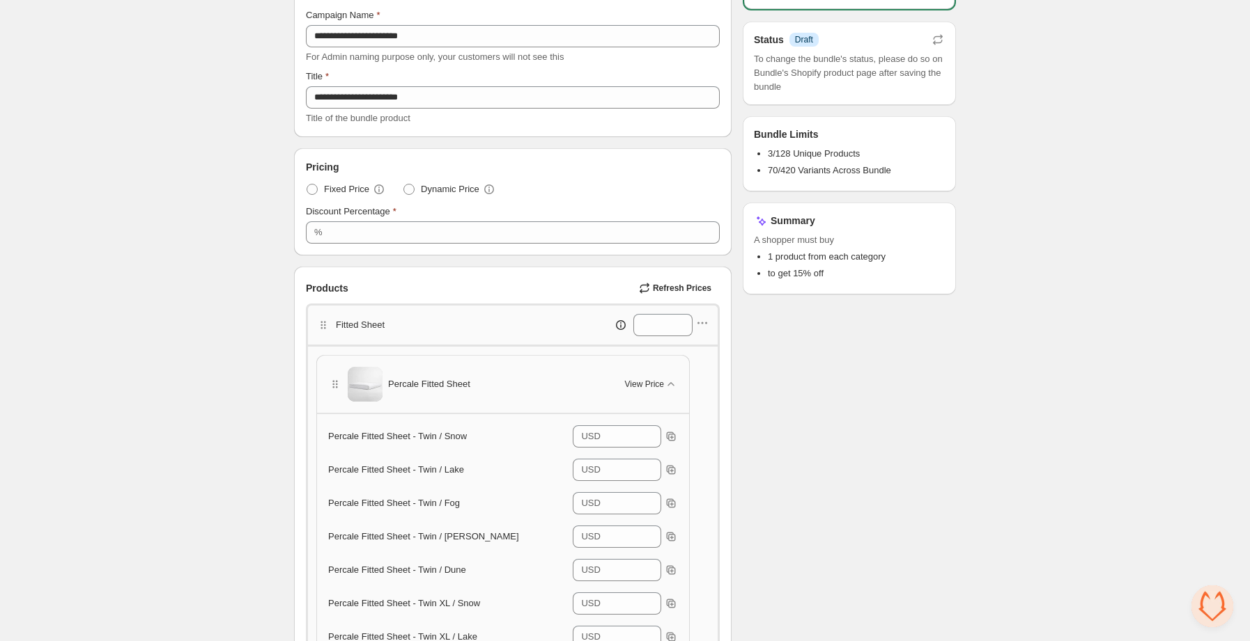
scroll to position [0, 0]
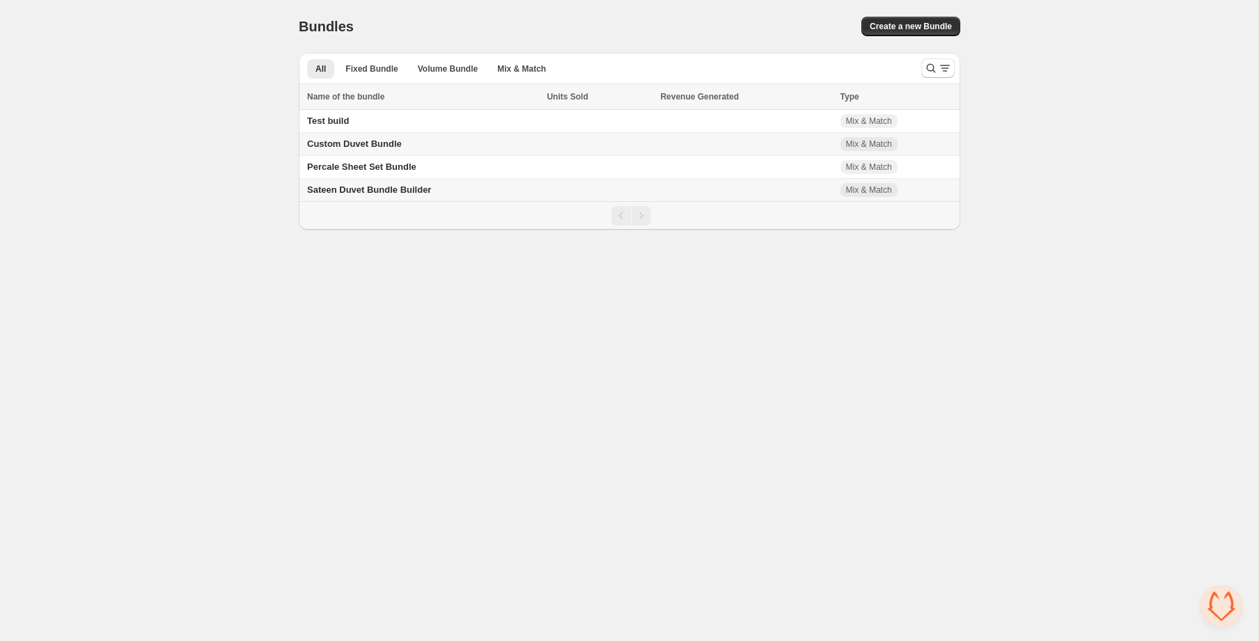
click at [373, 198] on td "Sateen Duvet Bundle Builder" at bounding box center [421, 190] width 244 height 23
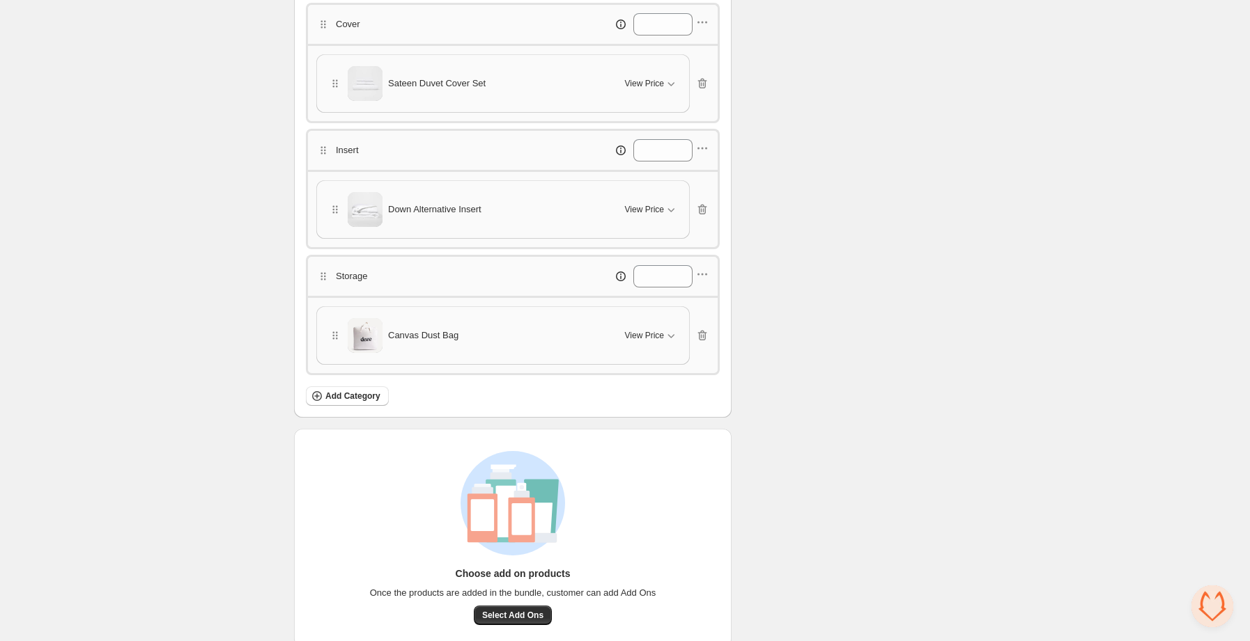
scroll to position [422, 0]
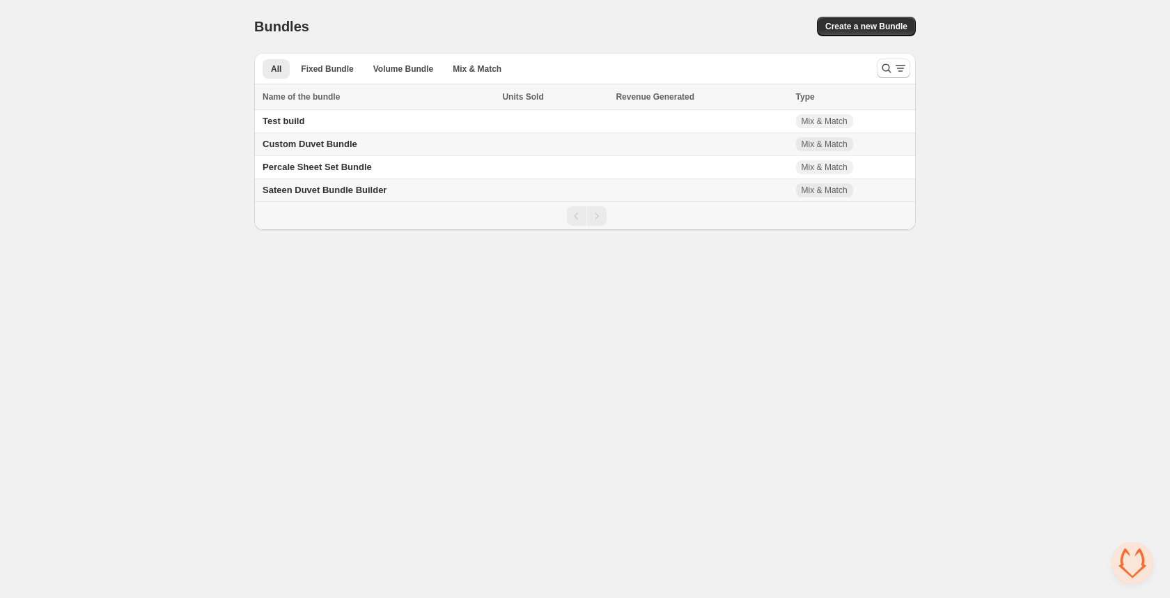
click at [329, 195] on span "Sateen Duvet Bundle Builder" at bounding box center [325, 190] width 124 height 10
click at [288, 146] on span "Custom Duvet Bundle" at bounding box center [310, 144] width 95 height 10
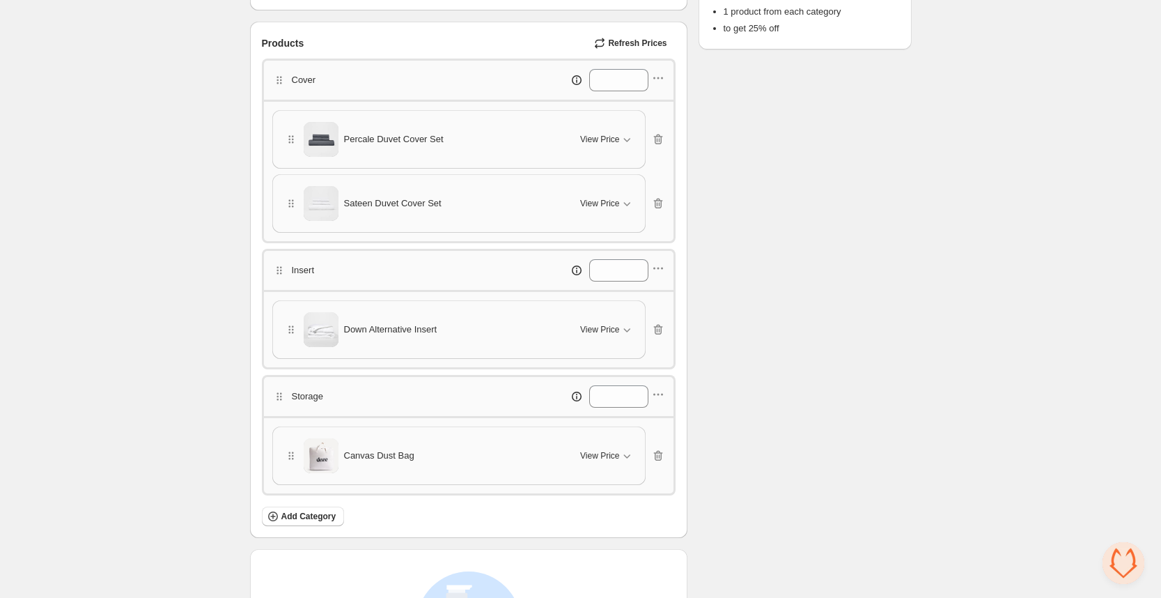
scroll to position [344, 0]
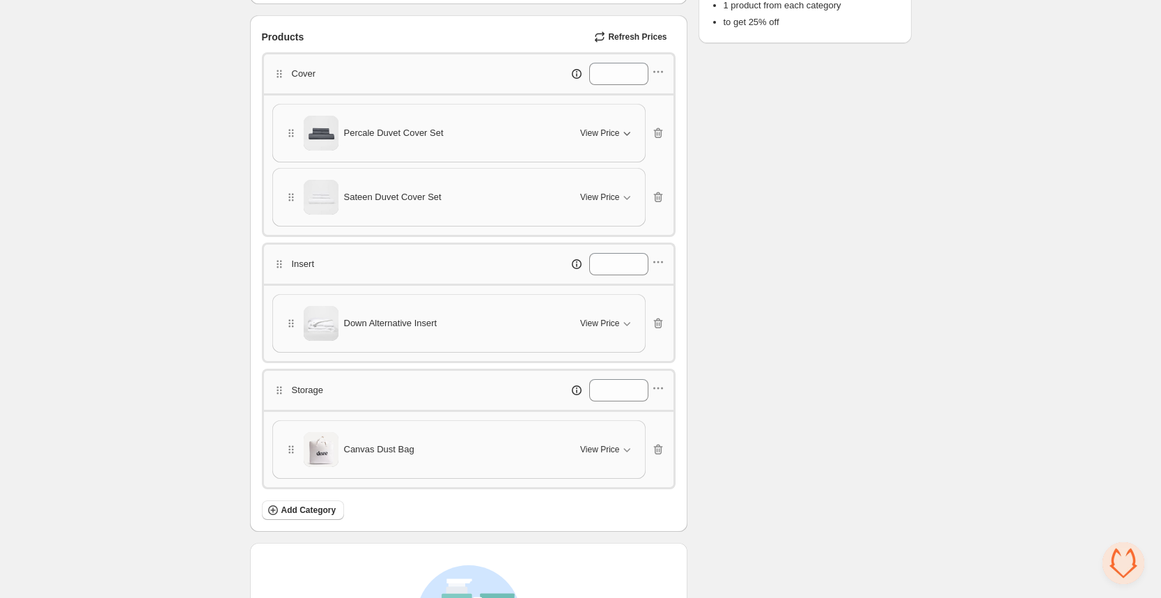
click at [616, 140] on button "View Price" at bounding box center [607, 133] width 70 height 22
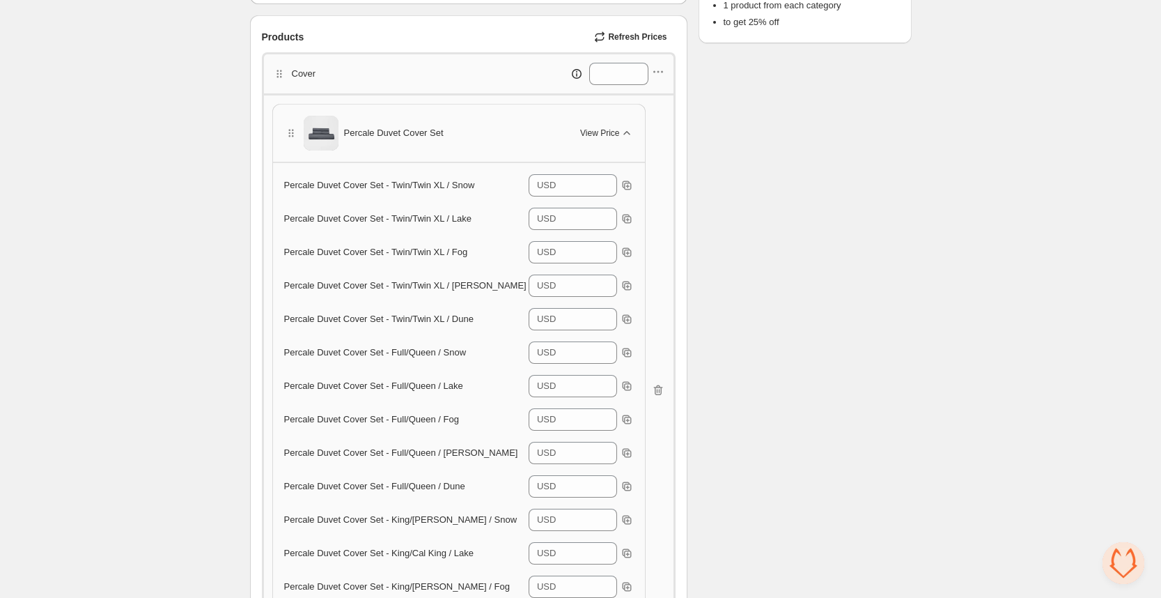
click at [610, 132] on span "View Price" at bounding box center [599, 132] width 39 height 11
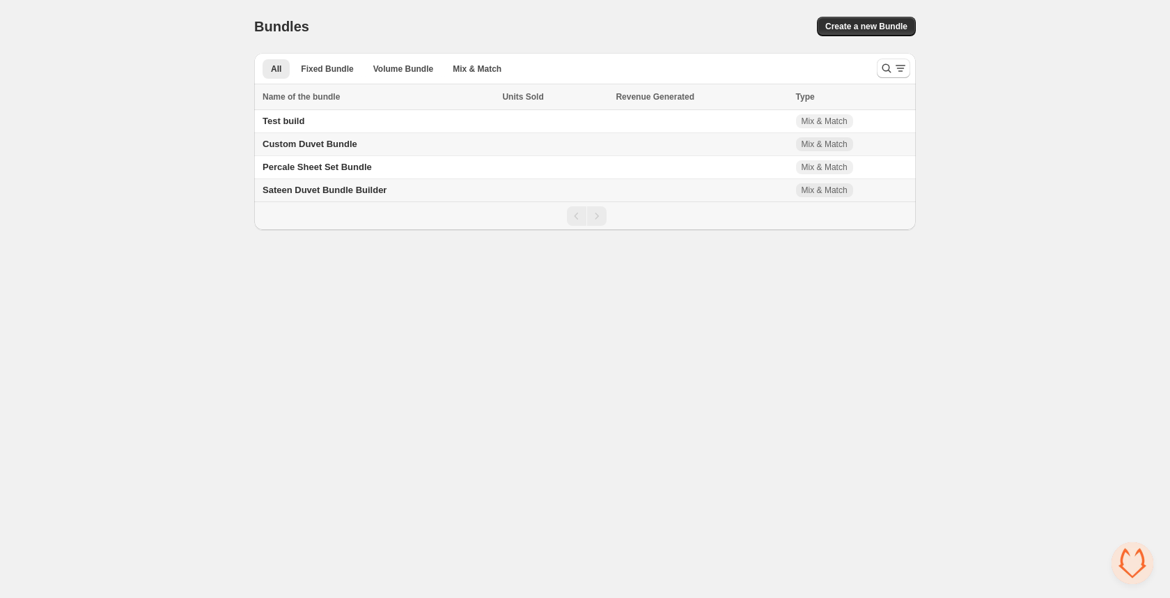
click at [304, 188] on span "Sateen Duvet Bundle Builder" at bounding box center [325, 190] width 124 height 10
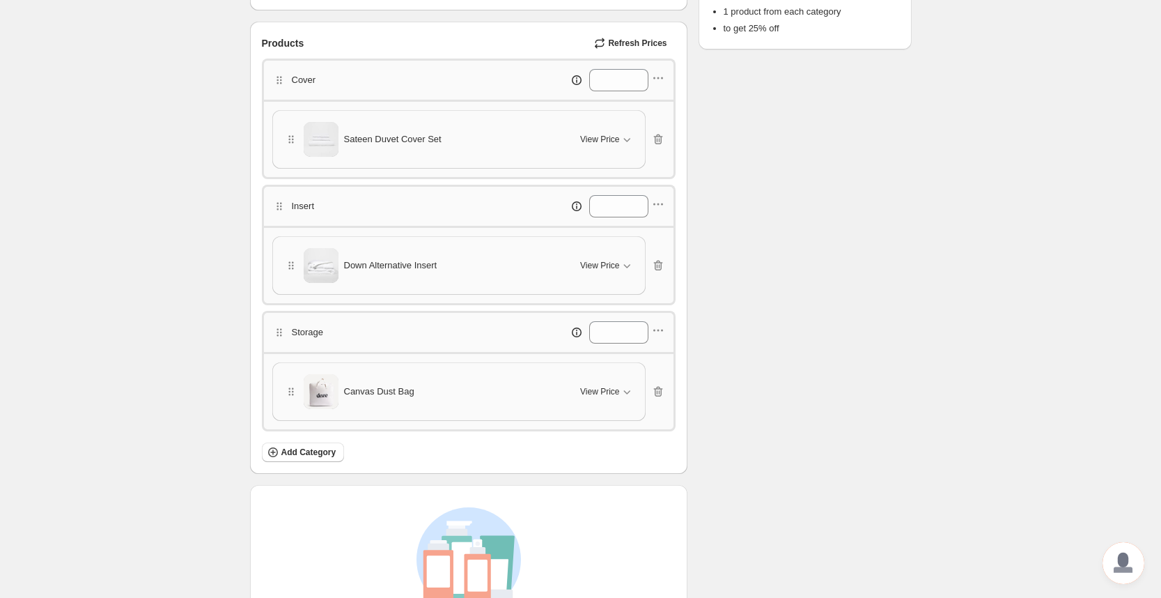
scroll to position [368, 0]
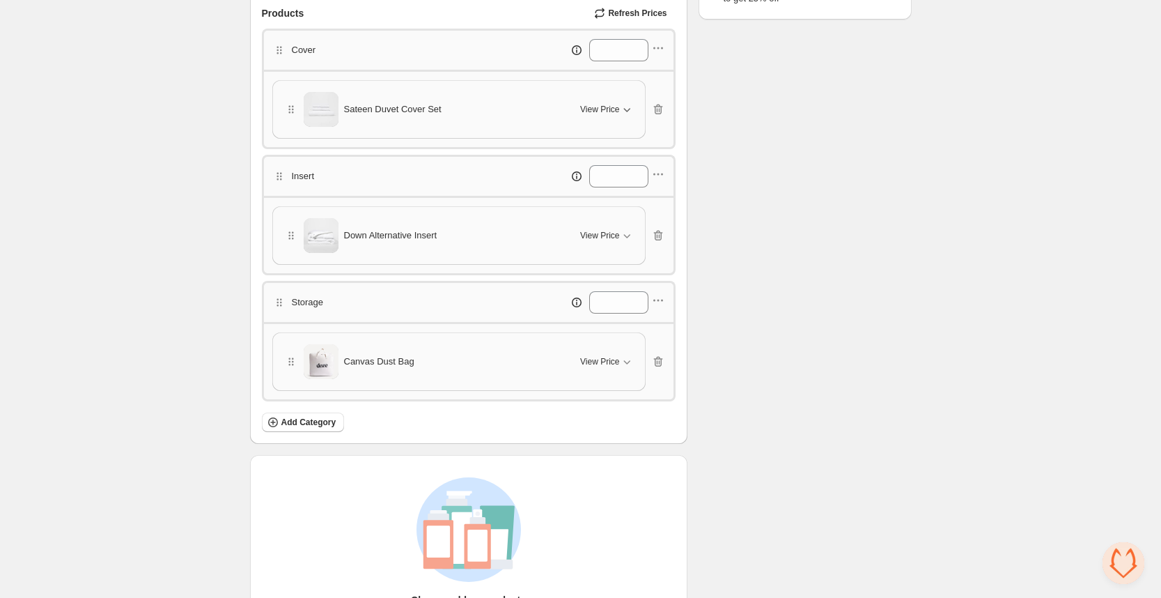
click at [576, 118] on button "View Price" at bounding box center [607, 109] width 70 height 22
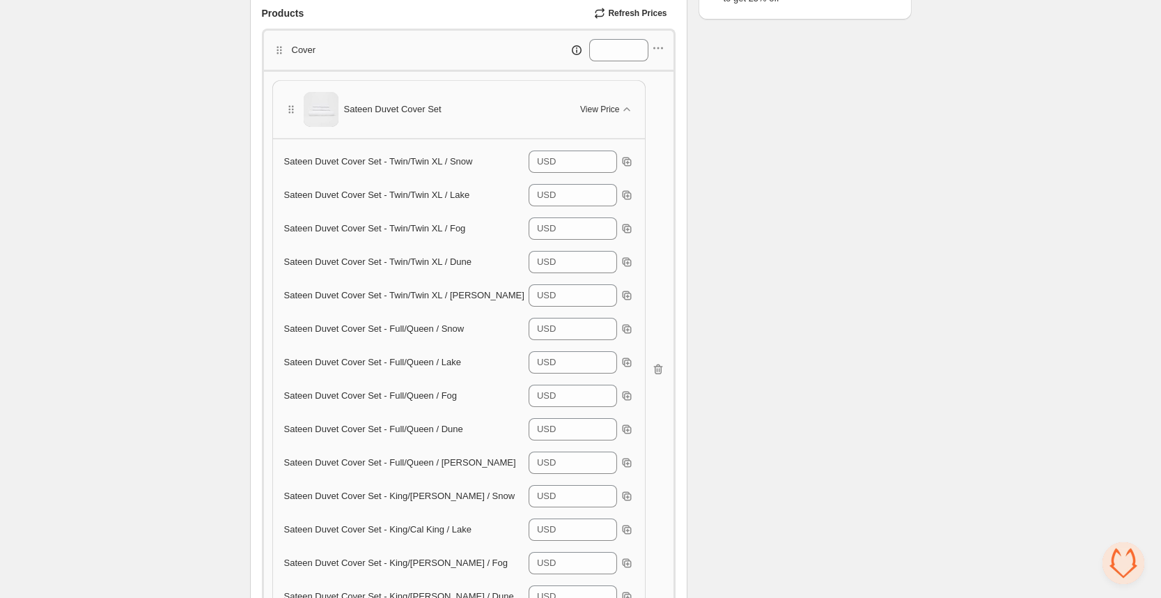
click at [556, 115] on div "Sateen Duvet Cover Set" at bounding box center [424, 109] width 280 height 35
click at [623, 106] on icon "button" at bounding box center [627, 109] width 14 height 14
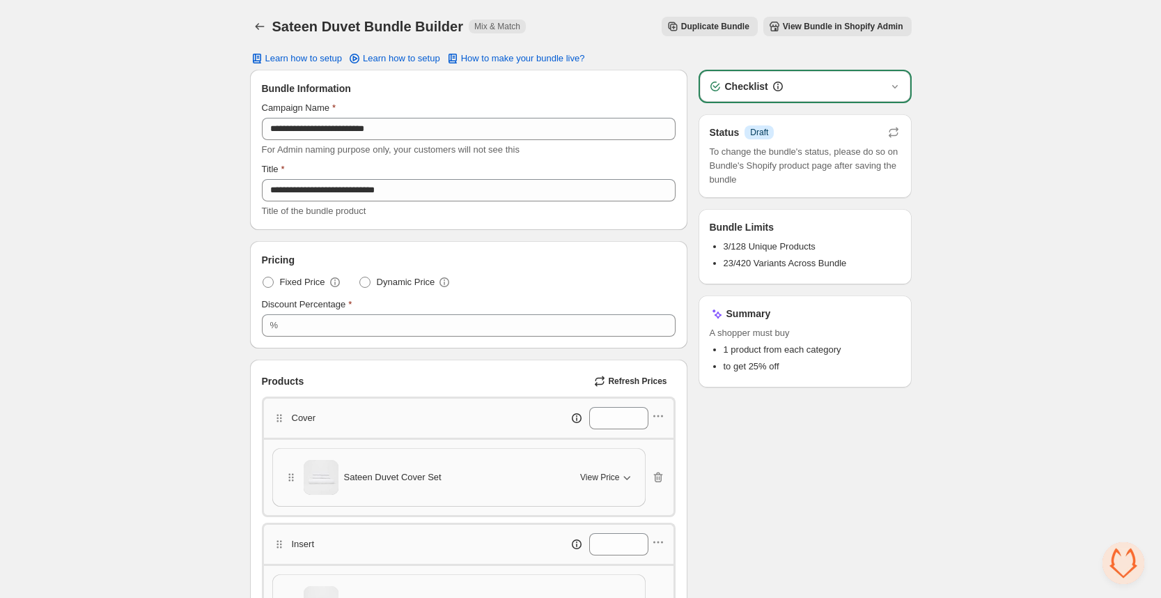
scroll to position [1, 0]
click at [883, 26] on span "View Bundle in Shopify Admin" at bounding box center [843, 25] width 120 height 11
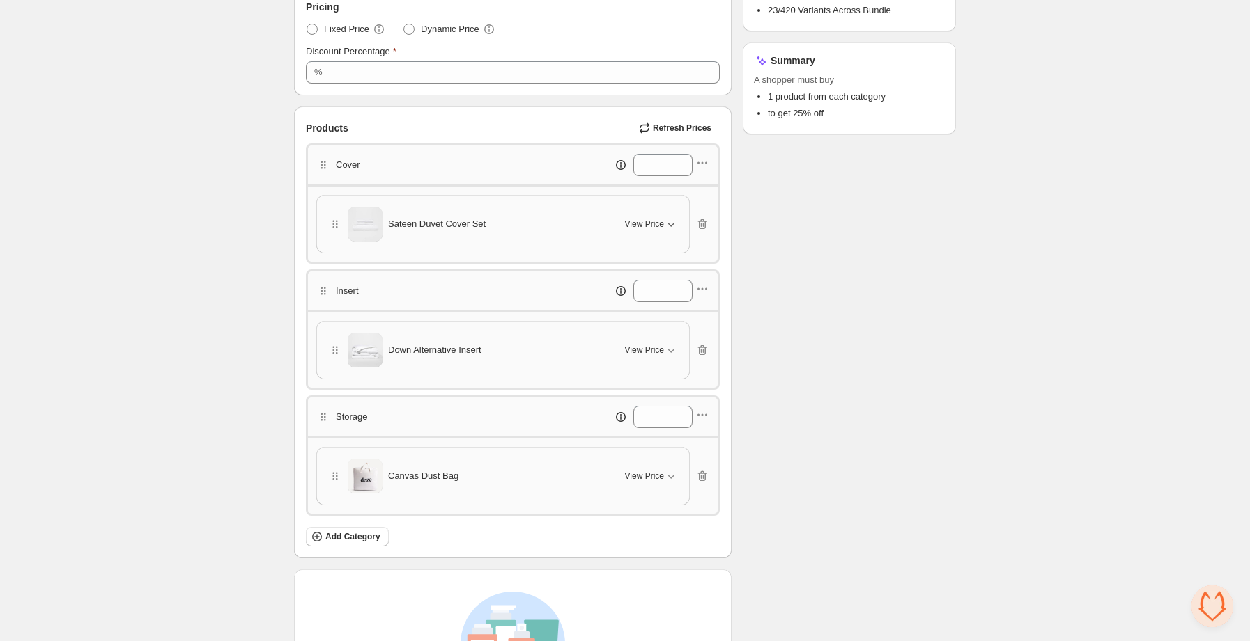
scroll to position [256, 0]
click at [642, 225] on span "View Price" at bounding box center [644, 220] width 39 height 11
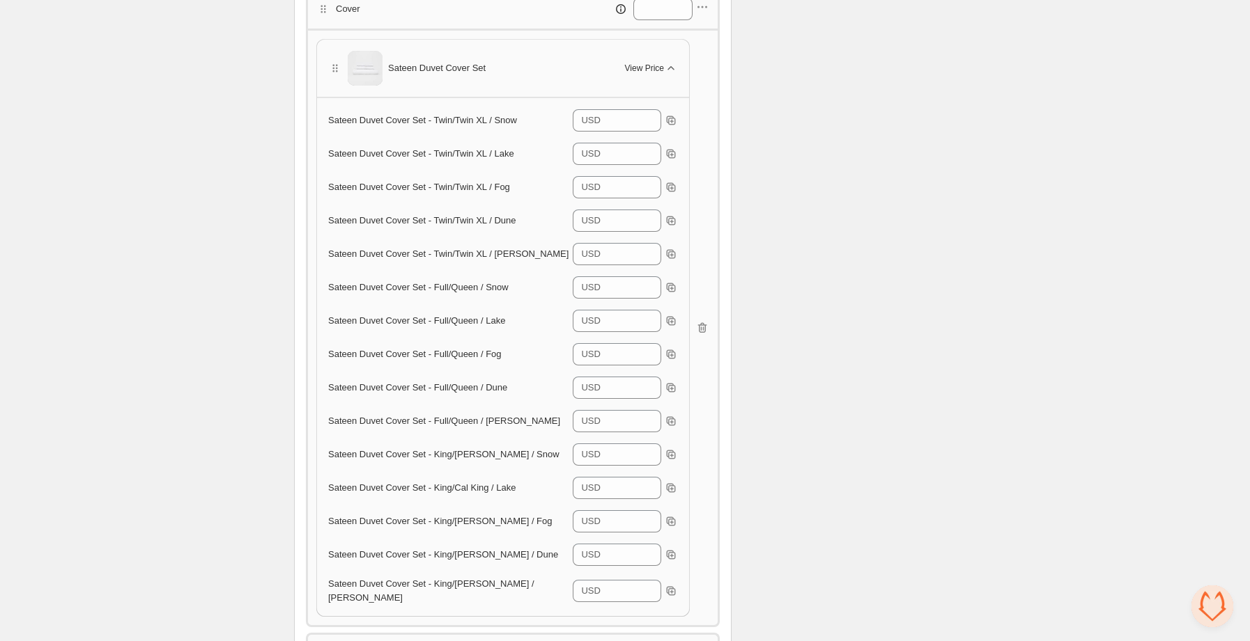
scroll to position [408, 0]
